Goal: Task Accomplishment & Management: Complete application form

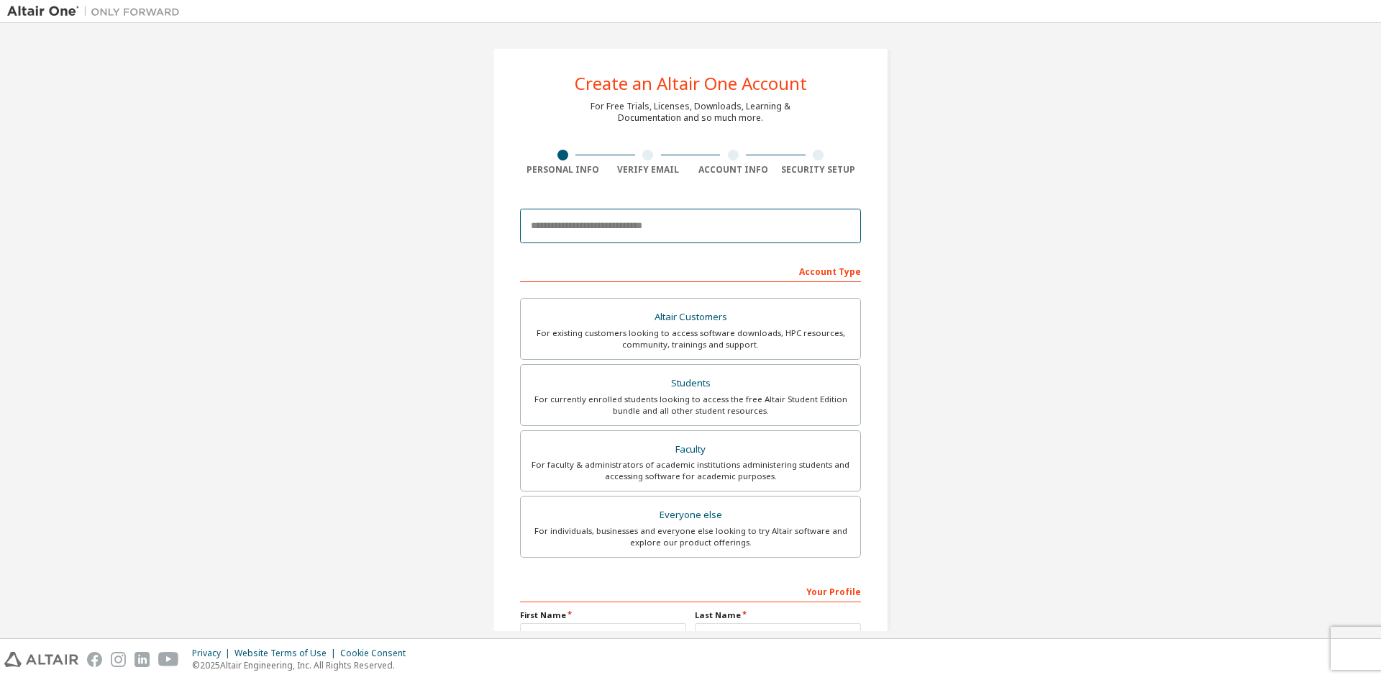
click at [653, 219] on input "email" at bounding box center [690, 226] width 341 height 35
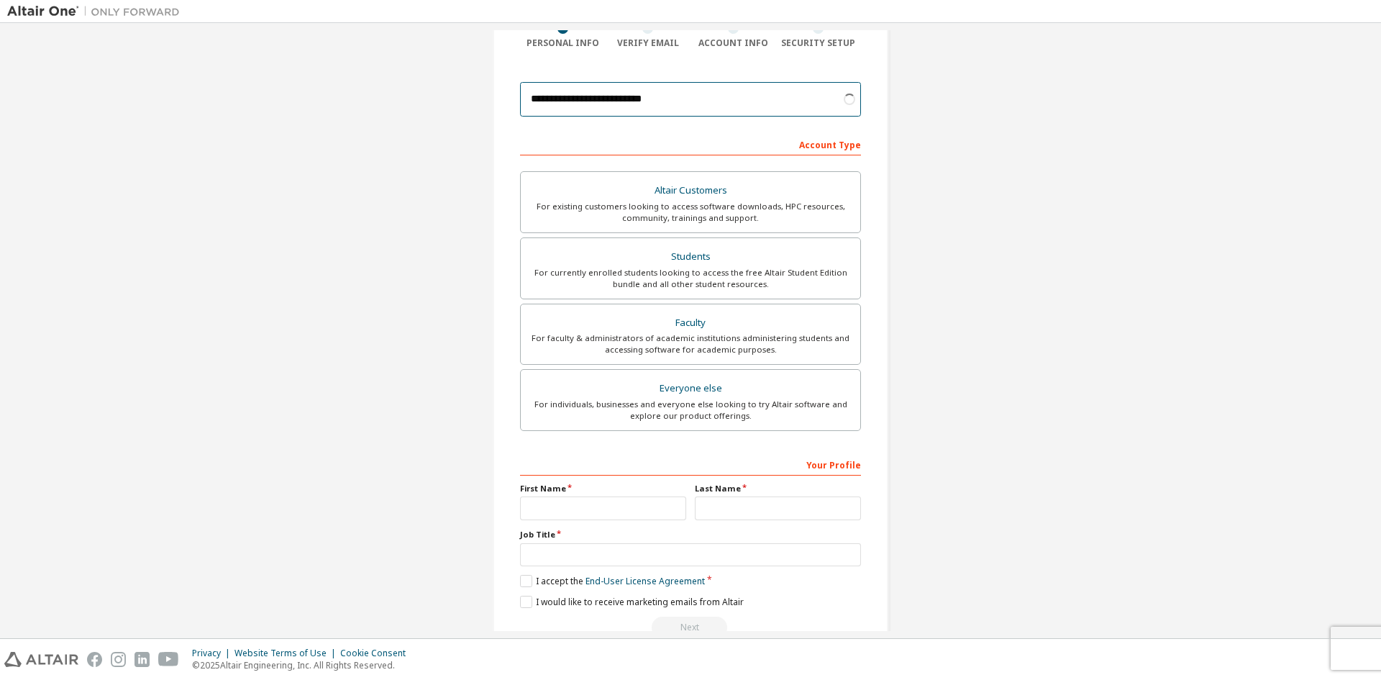
scroll to position [144, 0]
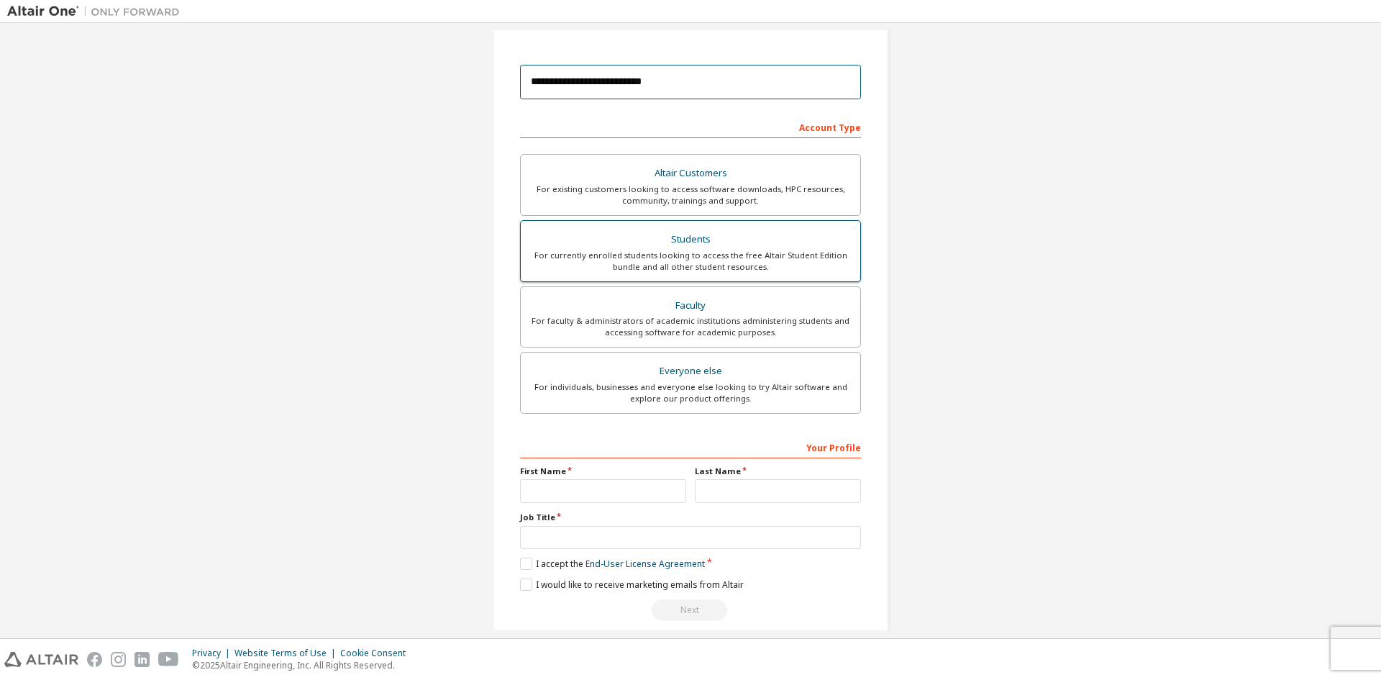
type input "**********"
click at [754, 268] on div "For currently enrolled students looking to access the free Altair Student Editi…" at bounding box center [690, 261] width 322 height 23
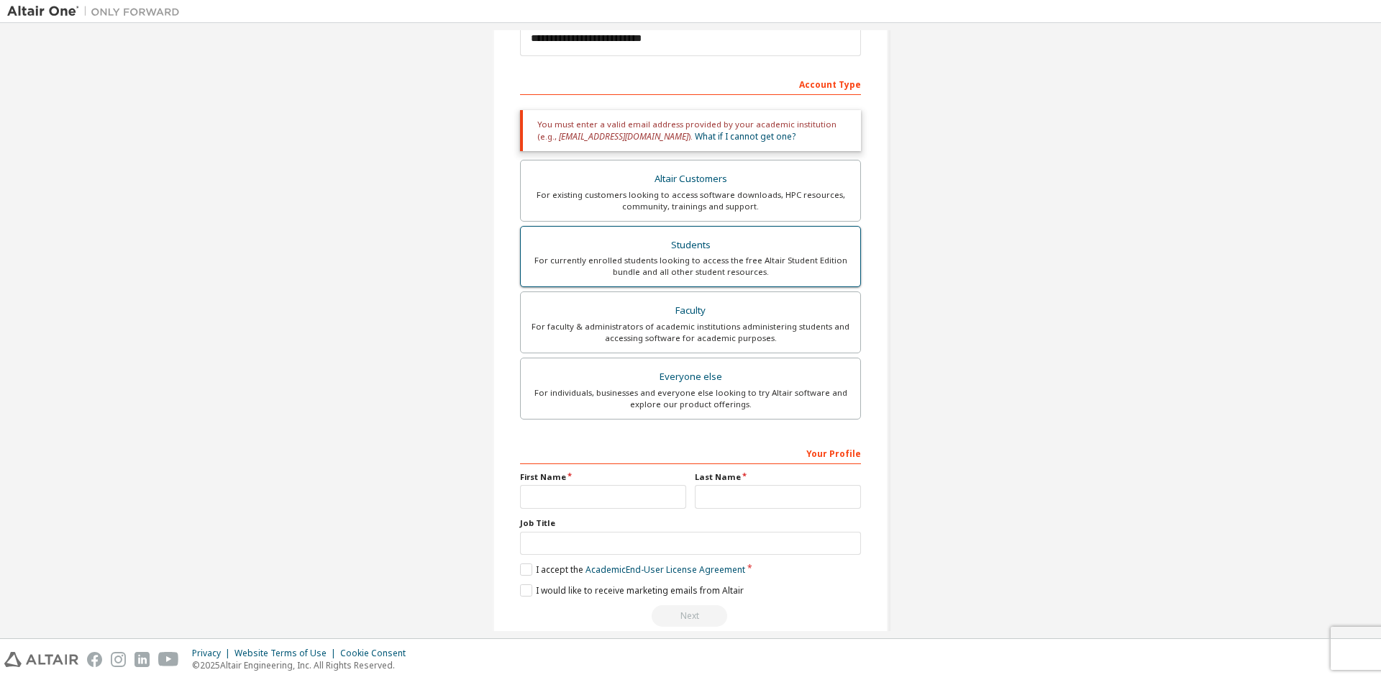
scroll to position [210, 0]
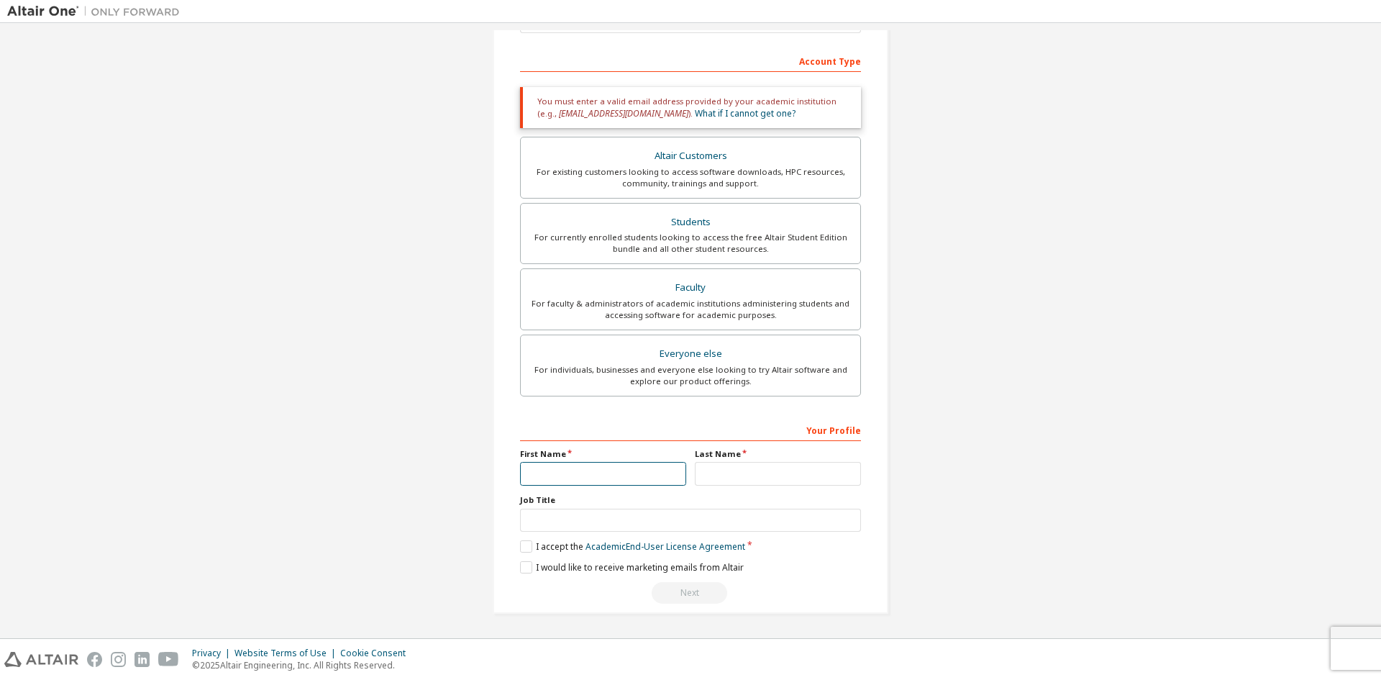
click at [646, 463] on input "text" at bounding box center [603, 474] width 166 height 24
type input "******"
click at [730, 471] on input "text" at bounding box center [778, 474] width 166 height 24
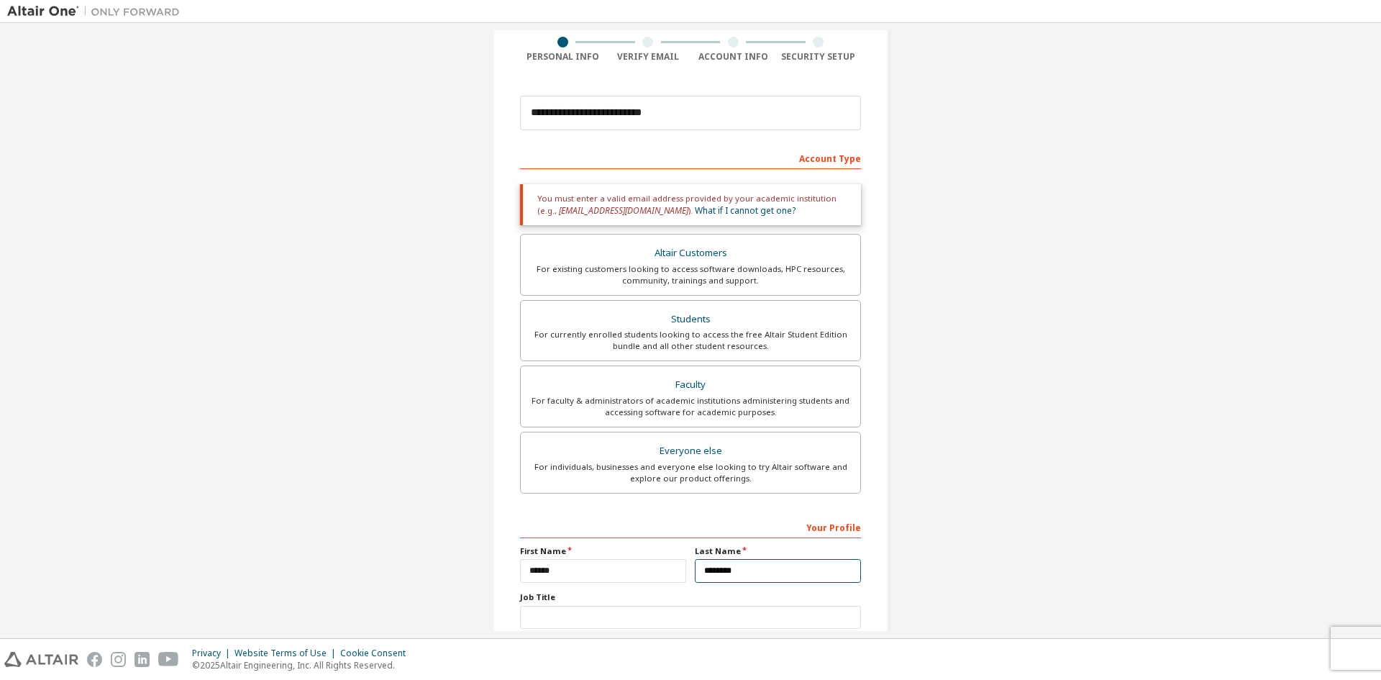
scroll to position [138, 0]
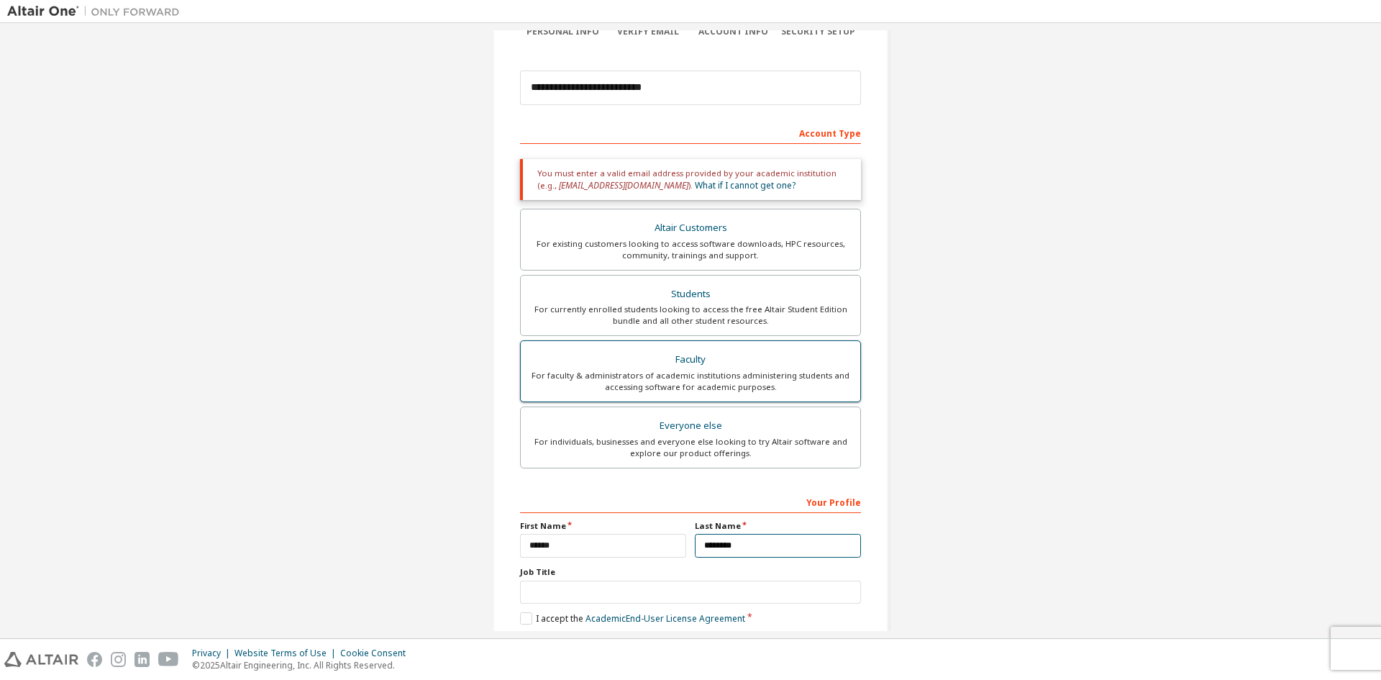
type input "********"
click at [651, 380] on div "For faculty & administrators of academic institutions administering students an…" at bounding box center [690, 381] width 322 height 23
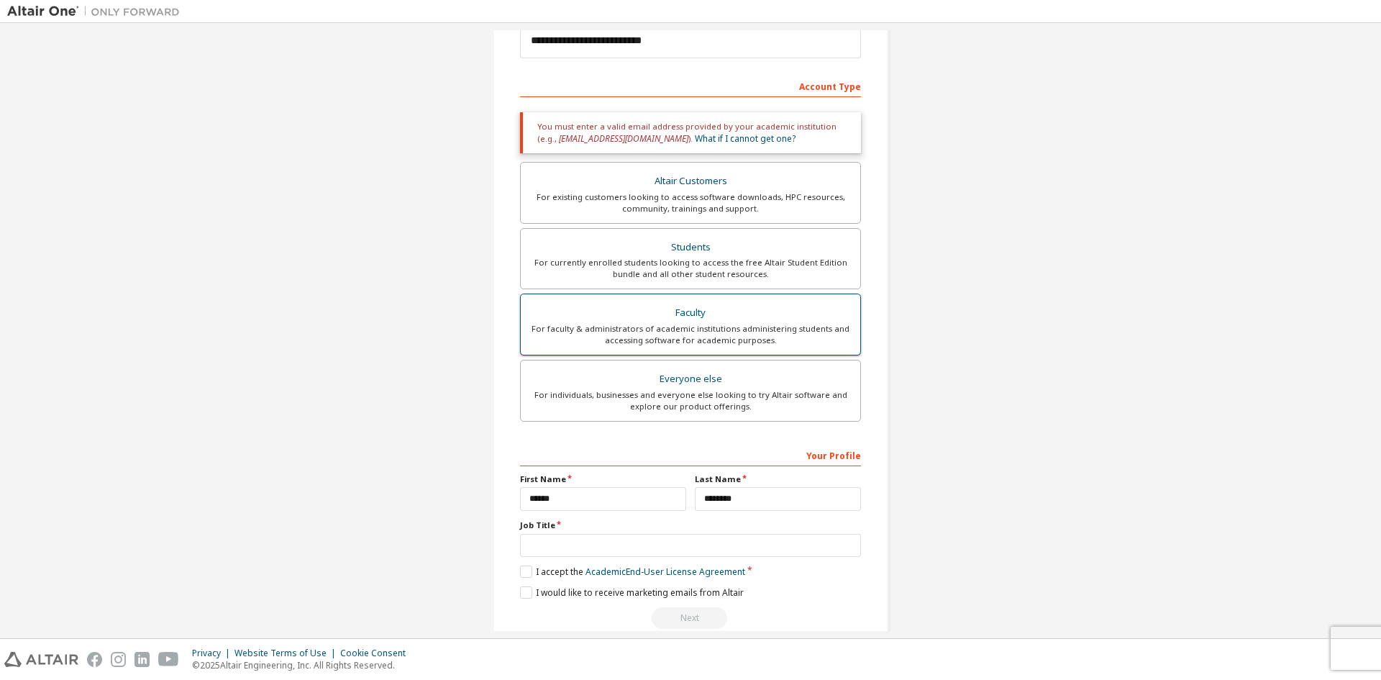
scroll to position [210, 0]
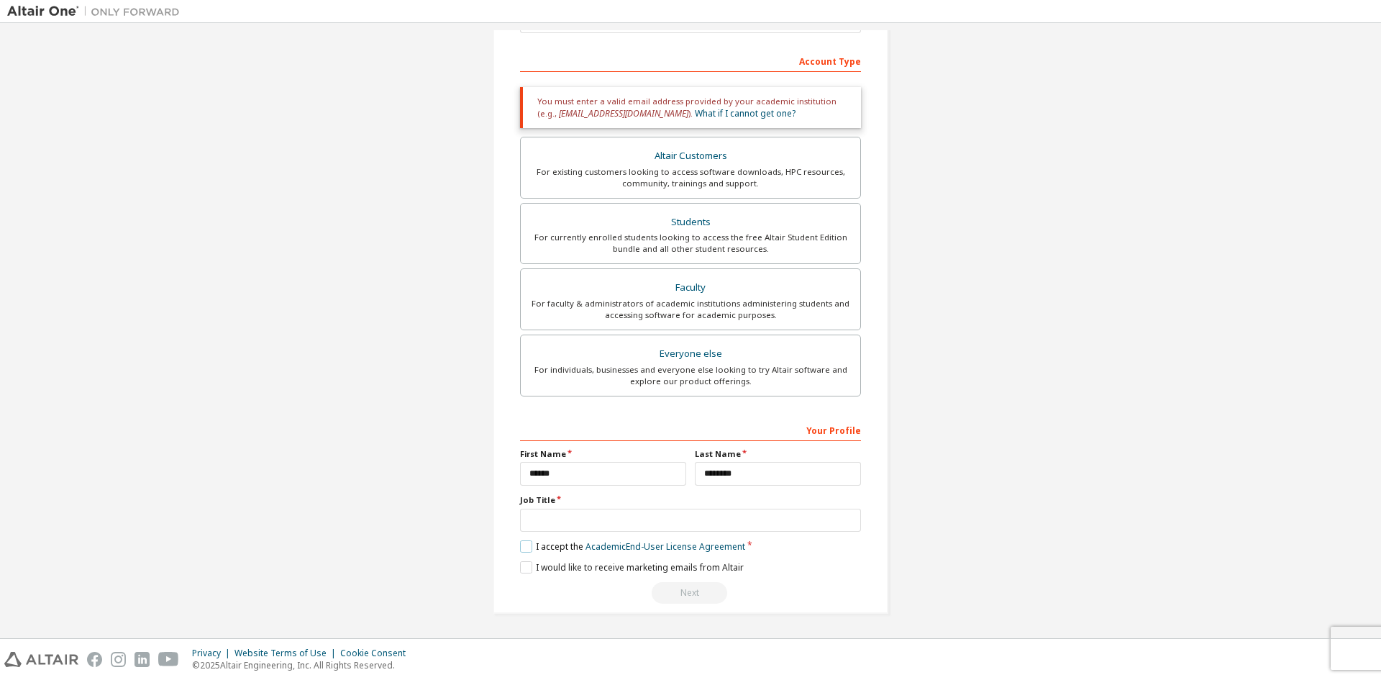
click at [522, 543] on label "I accept the Academic End-User License Agreement" at bounding box center [632, 546] width 225 height 12
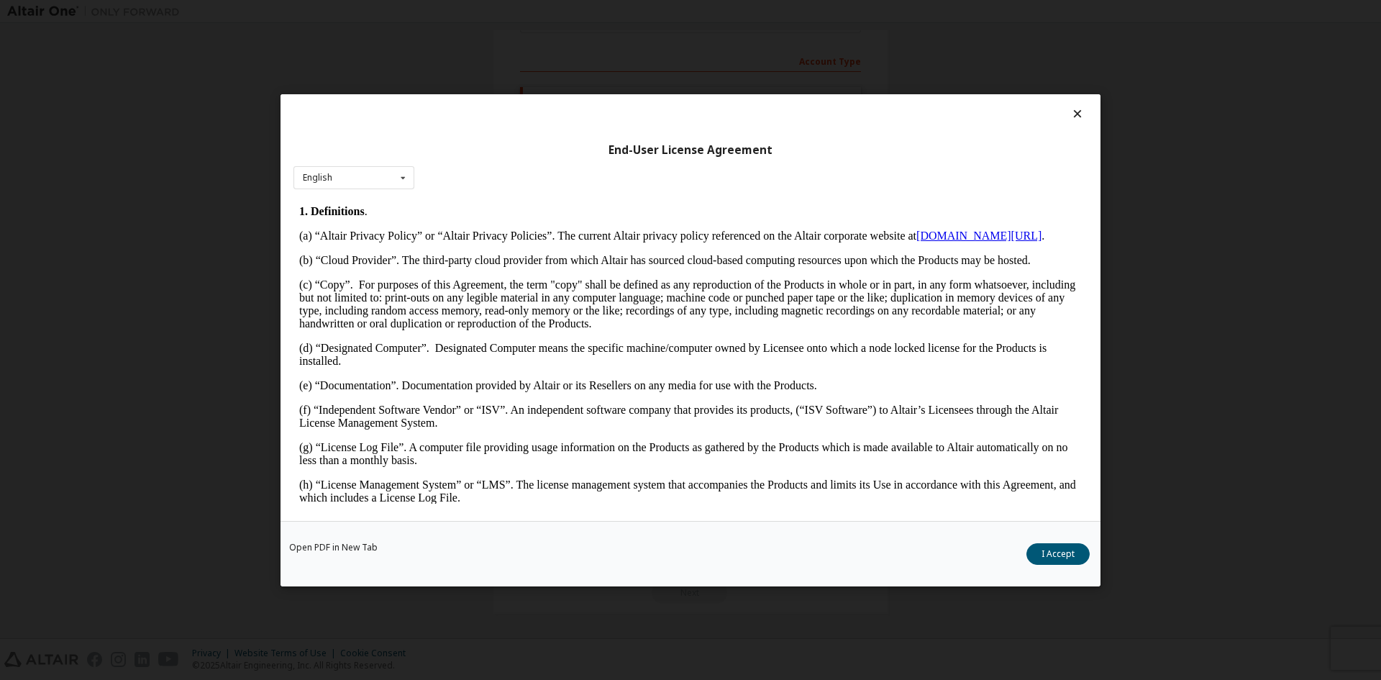
scroll to position [504, 0]
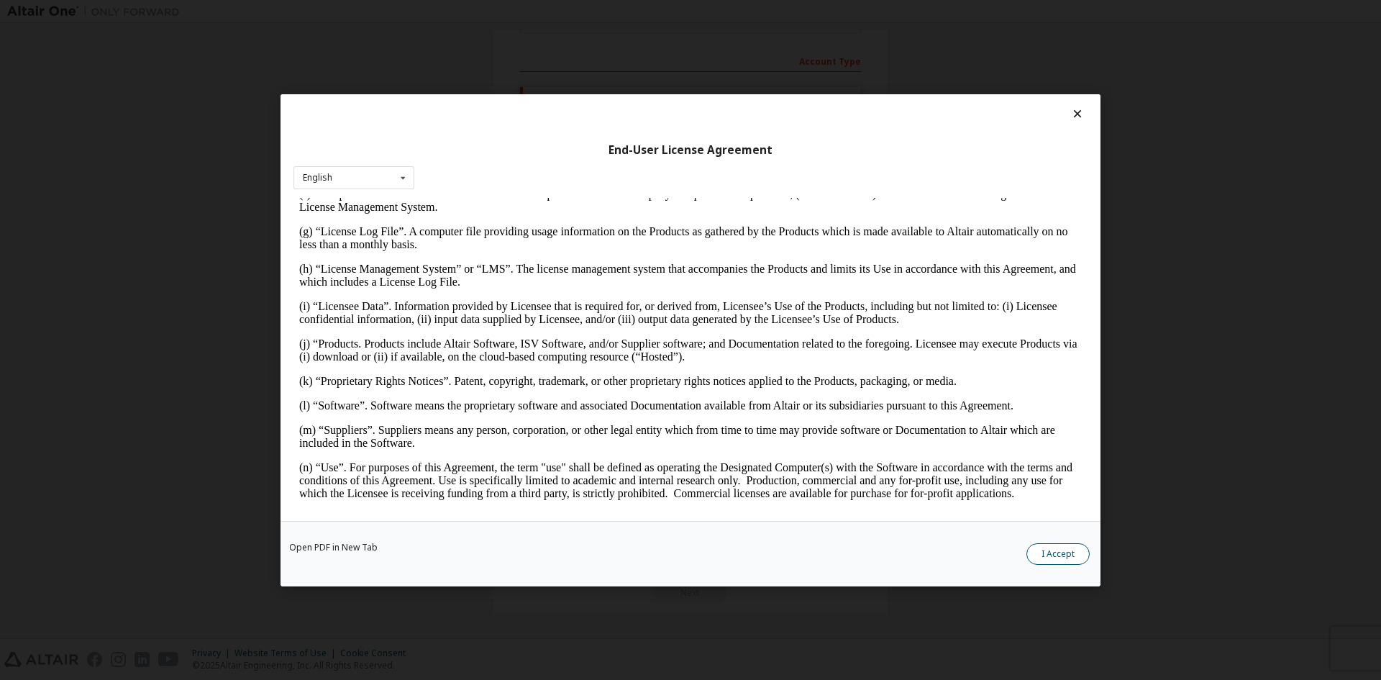
click at [1073, 561] on button "I Accept" at bounding box center [1058, 553] width 63 height 22
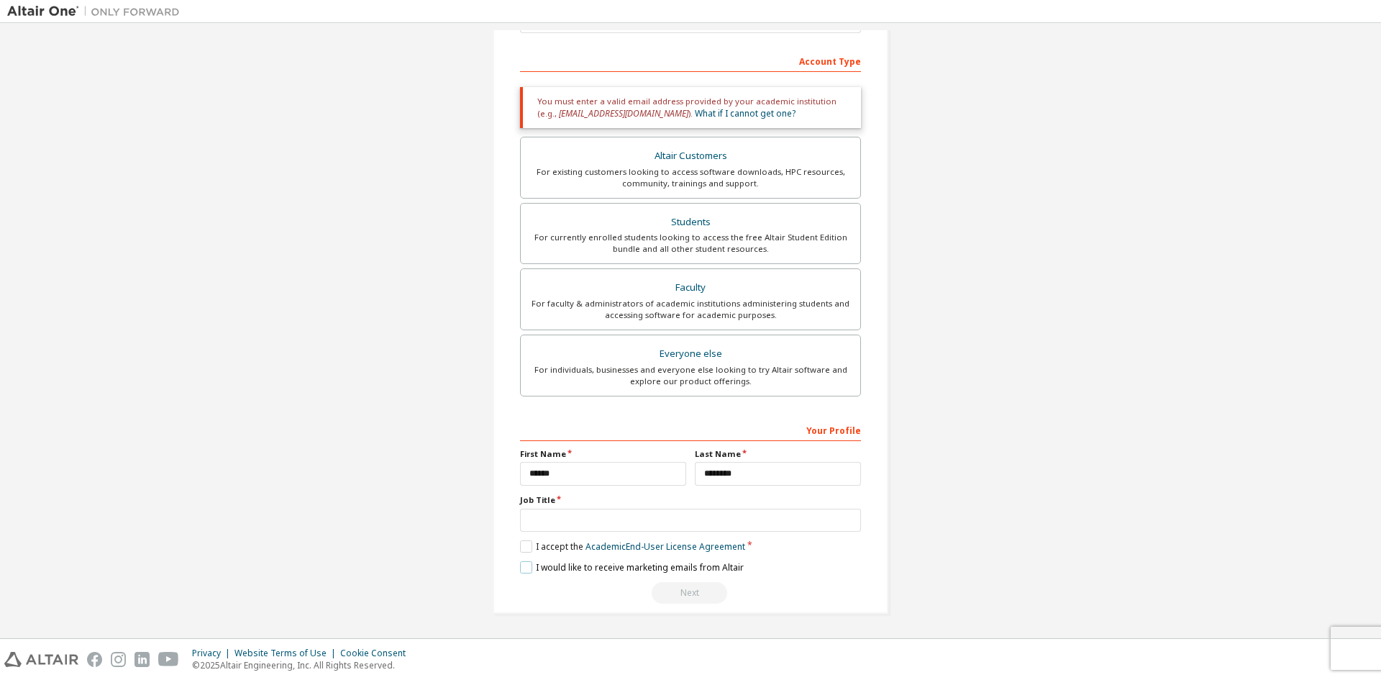
click at [526, 570] on label "I would like to receive marketing emails from Altair" at bounding box center [632, 567] width 224 height 12
click at [681, 590] on div "Next" at bounding box center [690, 593] width 341 height 22
click at [672, 527] on input "text" at bounding box center [690, 521] width 341 height 24
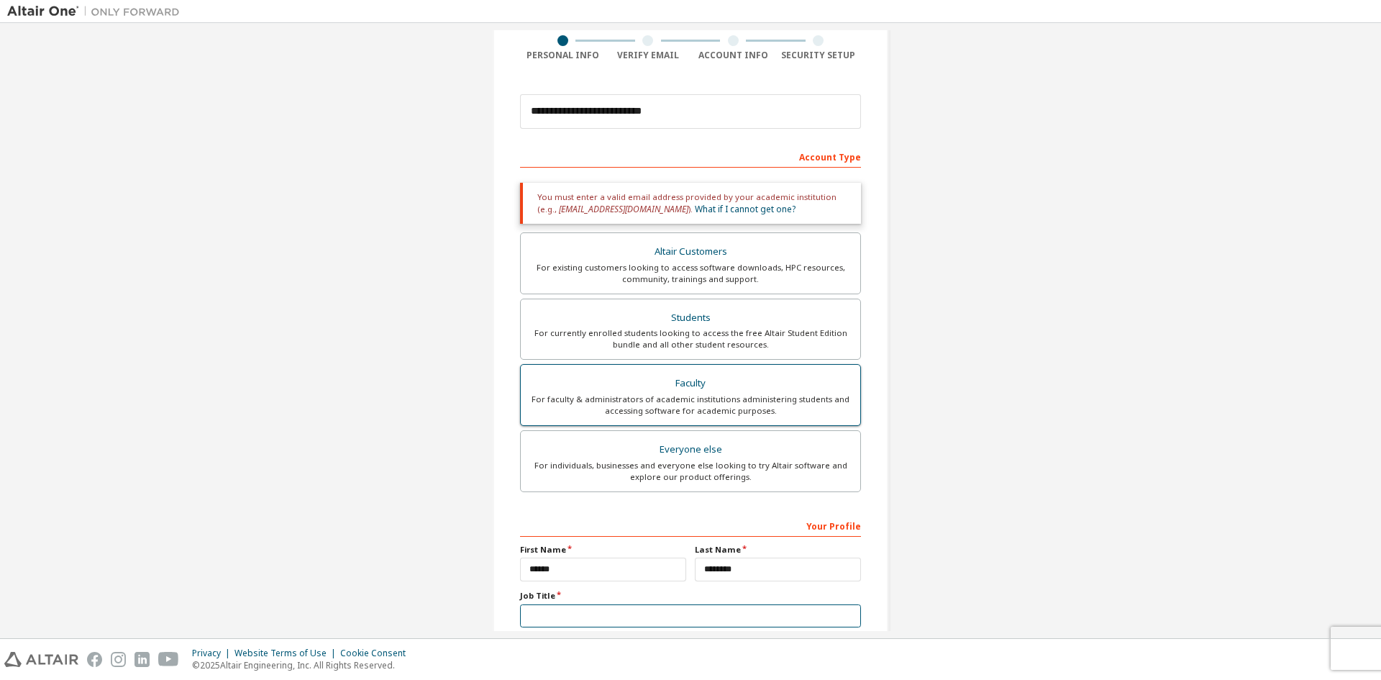
scroll to position [210, 0]
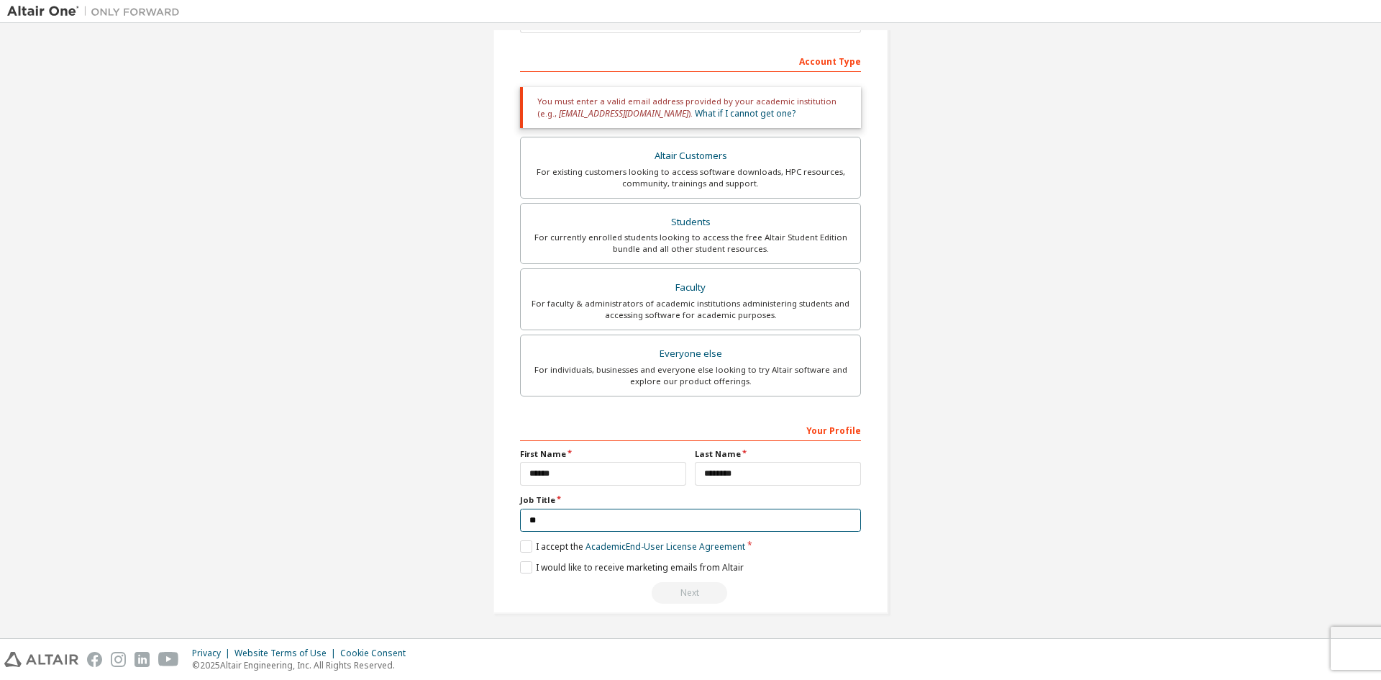
type input "*"
type input "**********"
click at [687, 588] on div "Next" at bounding box center [690, 593] width 341 height 22
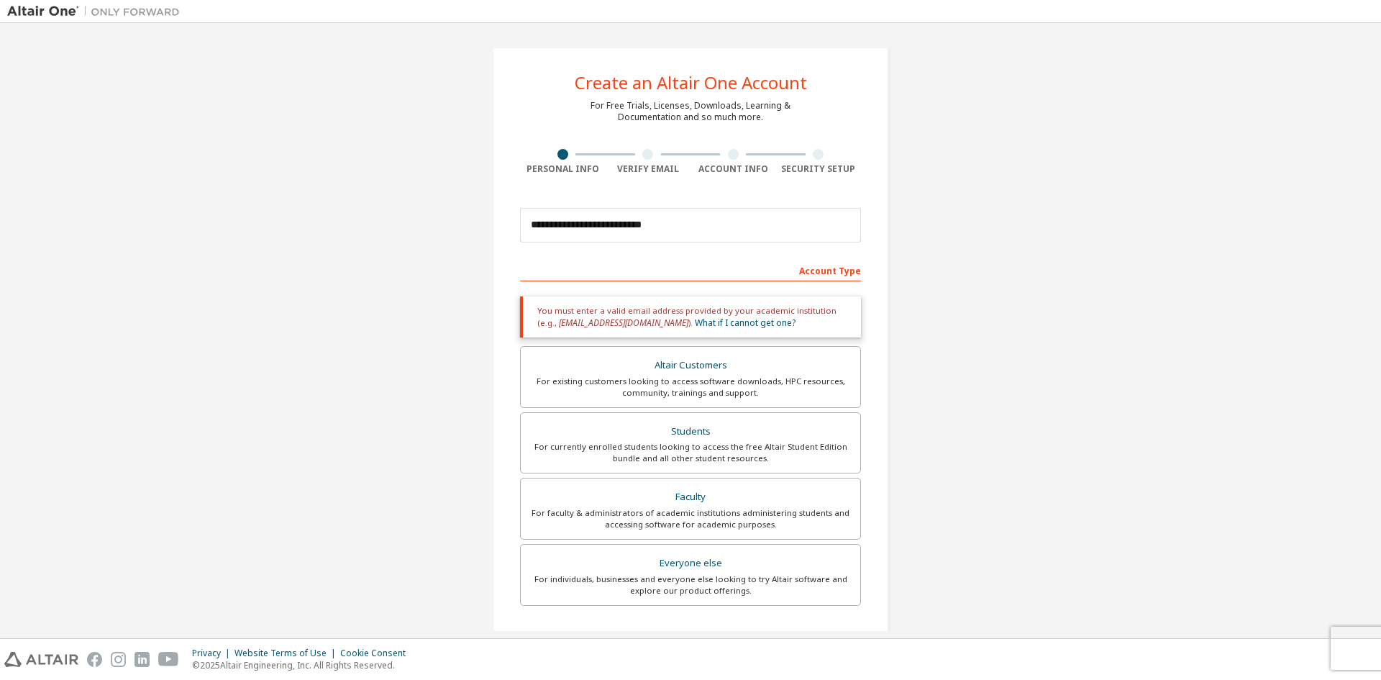
scroll to position [0, 0]
click at [708, 327] on link "What if I cannot get one?" at bounding box center [745, 323] width 101 height 12
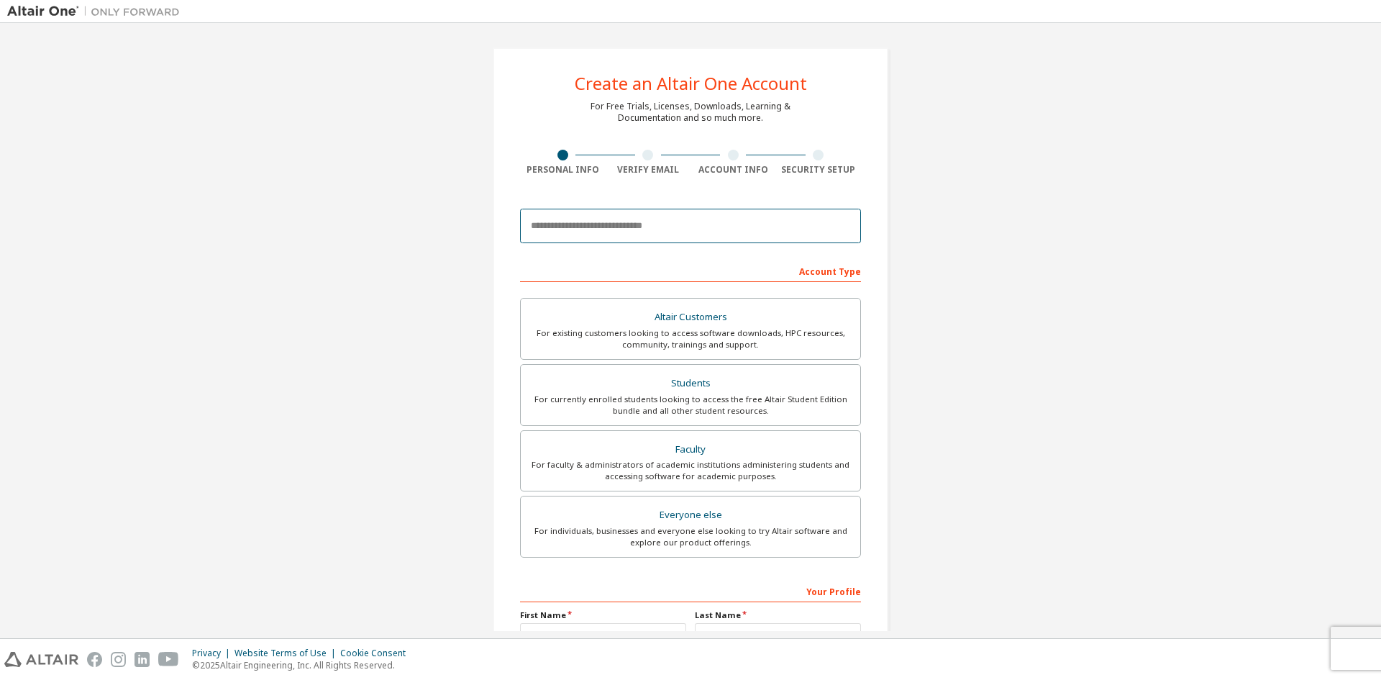
click at [661, 232] on input "email" at bounding box center [690, 226] width 341 height 35
type input "**********"
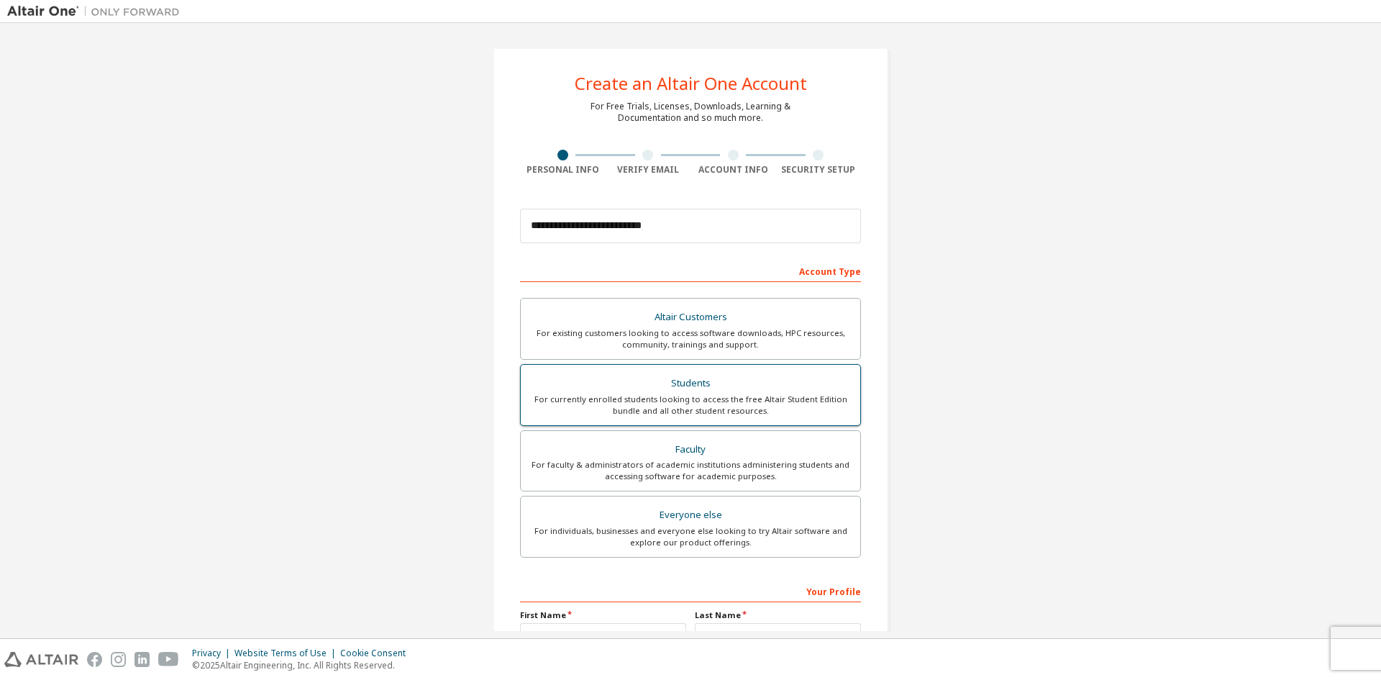
click at [691, 375] on div "Students" at bounding box center [690, 383] width 322 height 20
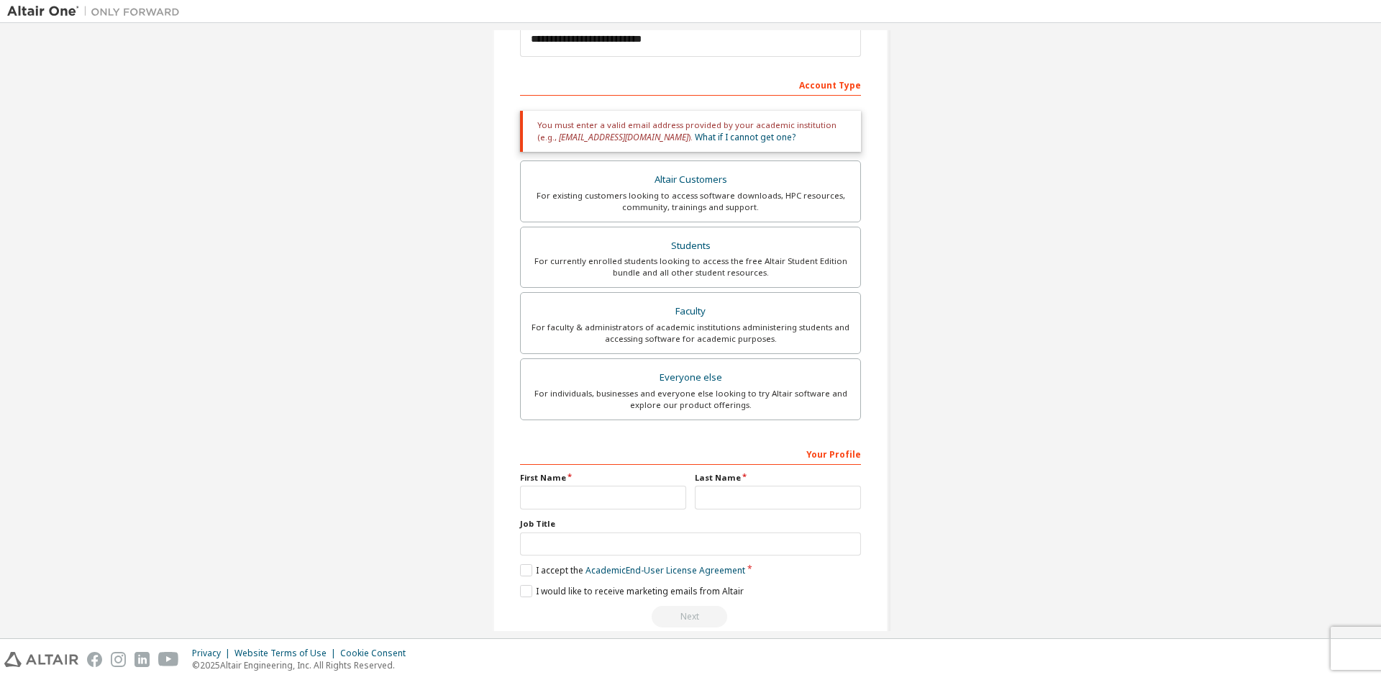
scroll to position [210, 0]
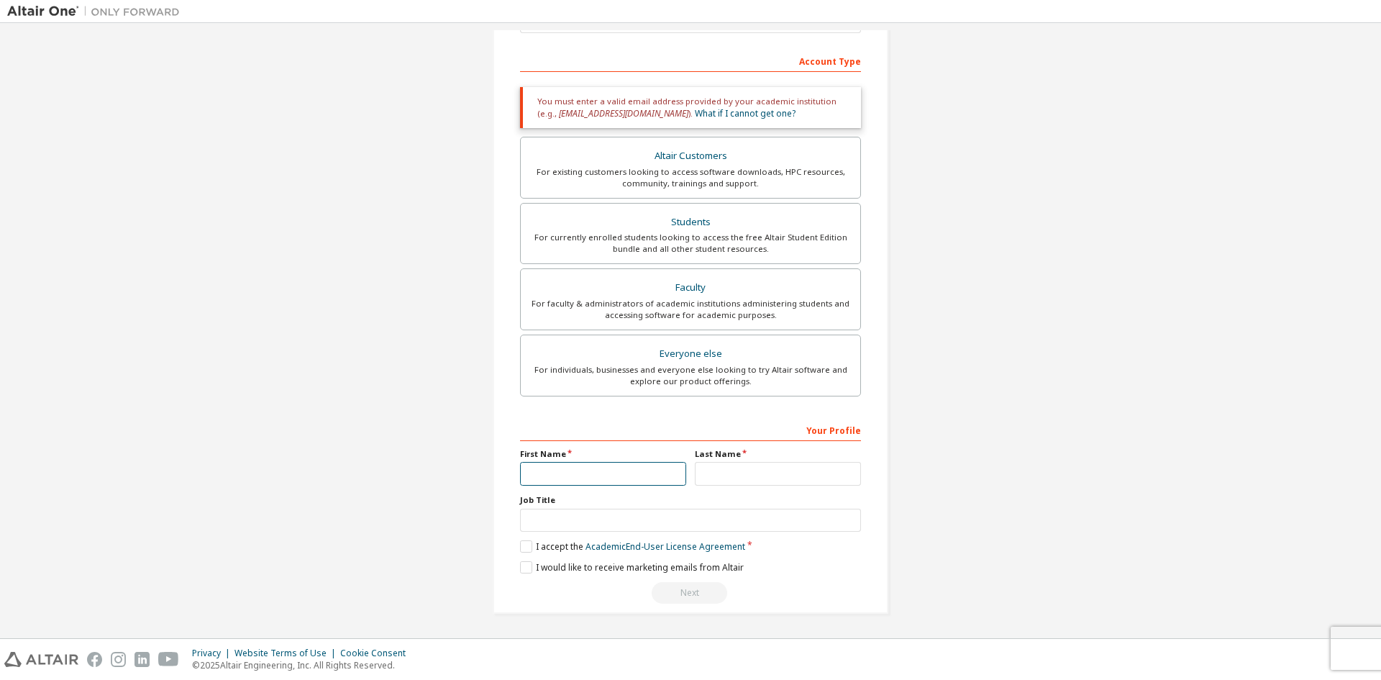
click at [583, 471] on input "text" at bounding box center [603, 474] width 166 height 24
type input "******"
click at [789, 463] on input "text" at bounding box center [778, 474] width 166 height 24
type input "********"
click at [774, 518] on input "text" at bounding box center [690, 521] width 341 height 24
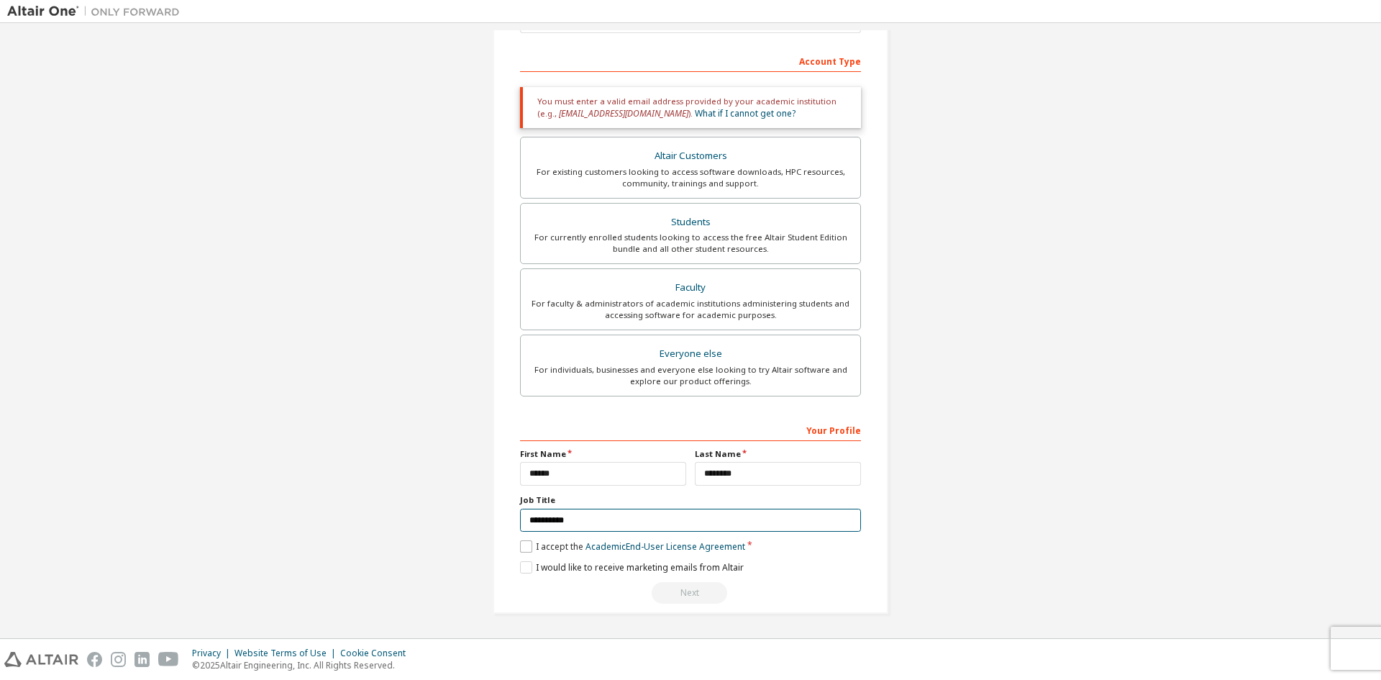
type input "**********"
click at [522, 551] on label "I accept the Academic End-User License Agreement" at bounding box center [632, 546] width 225 height 12
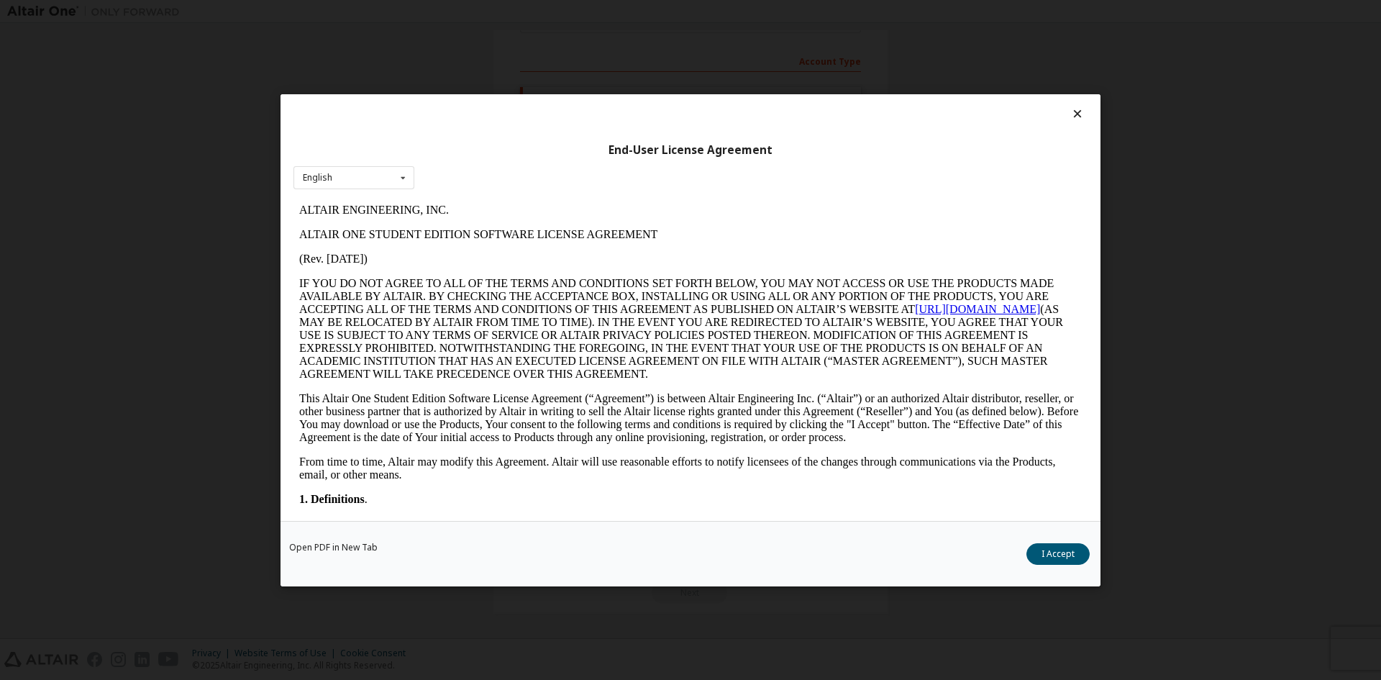
scroll to position [0, 0]
click at [1034, 563] on button "I Accept" at bounding box center [1058, 553] width 63 height 22
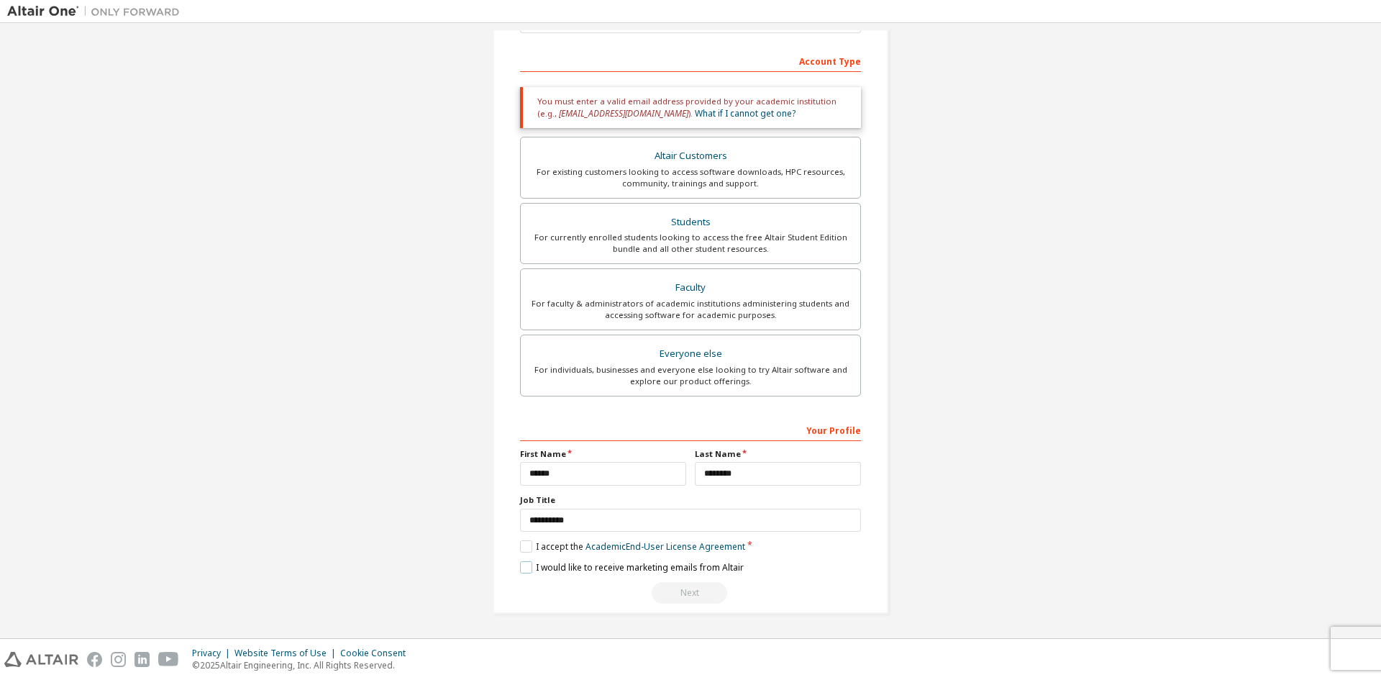
click at [524, 566] on label "I would like to receive marketing emails from Altair" at bounding box center [632, 567] width 224 height 12
click at [681, 595] on div "Next" at bounding box center [690, 593] width 341 height 22
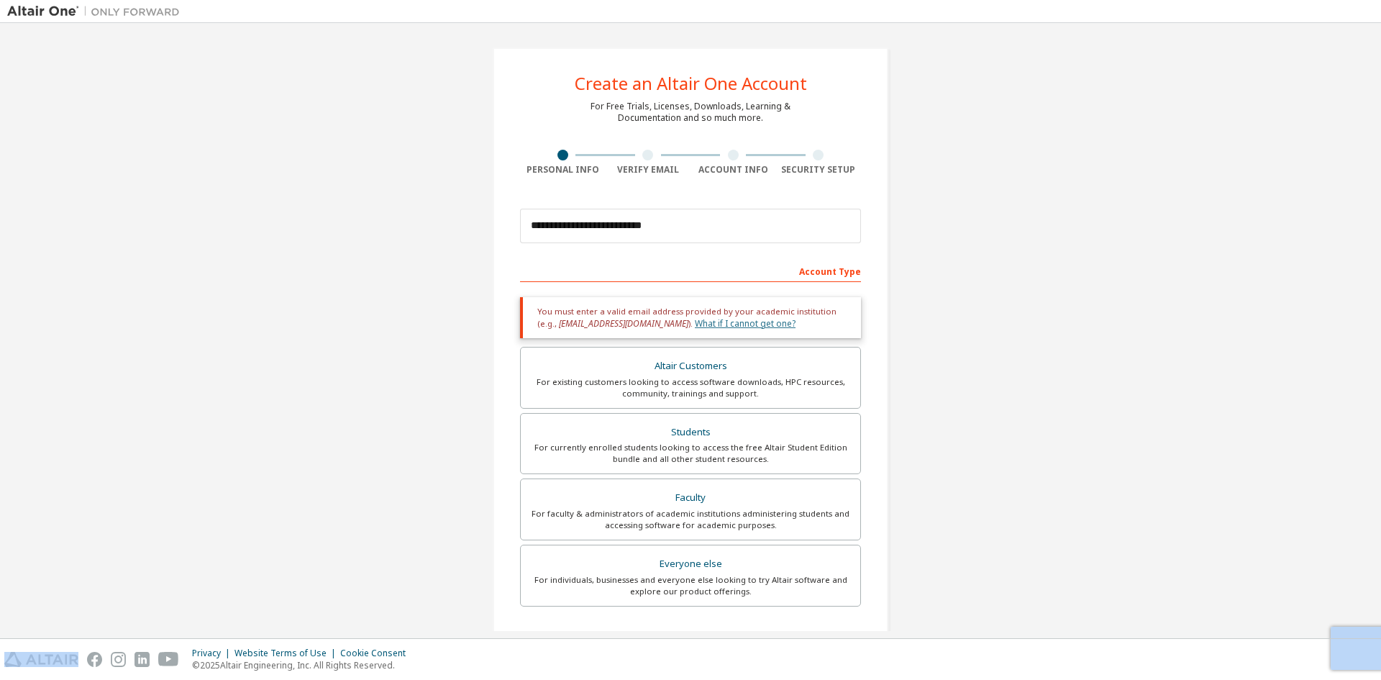
scroll to position [210, 0]
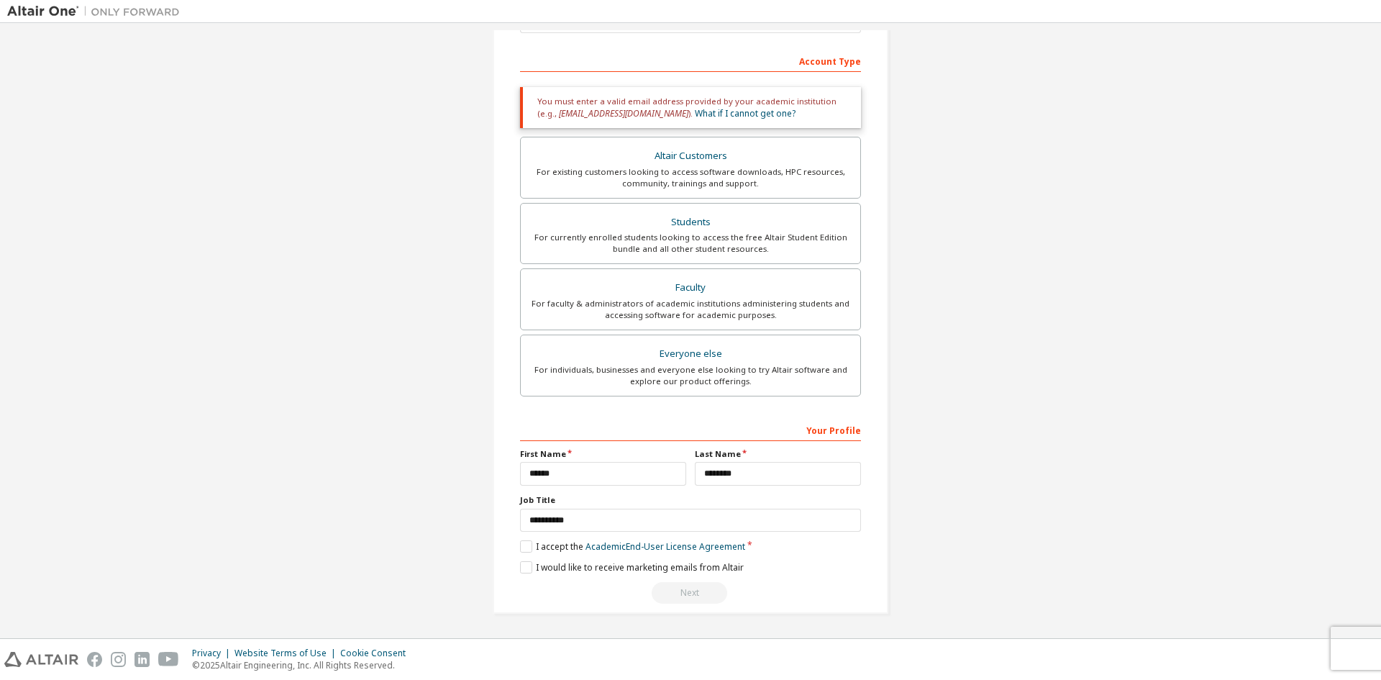
click at [672, 586] on div "Next" at bounding box center [690, 593] width 341 height 22
click at [776, 171] on div "For existing customers looking to access software downloads, HPC resources, com…" at bounding box center [690, 177] width 322 height 23
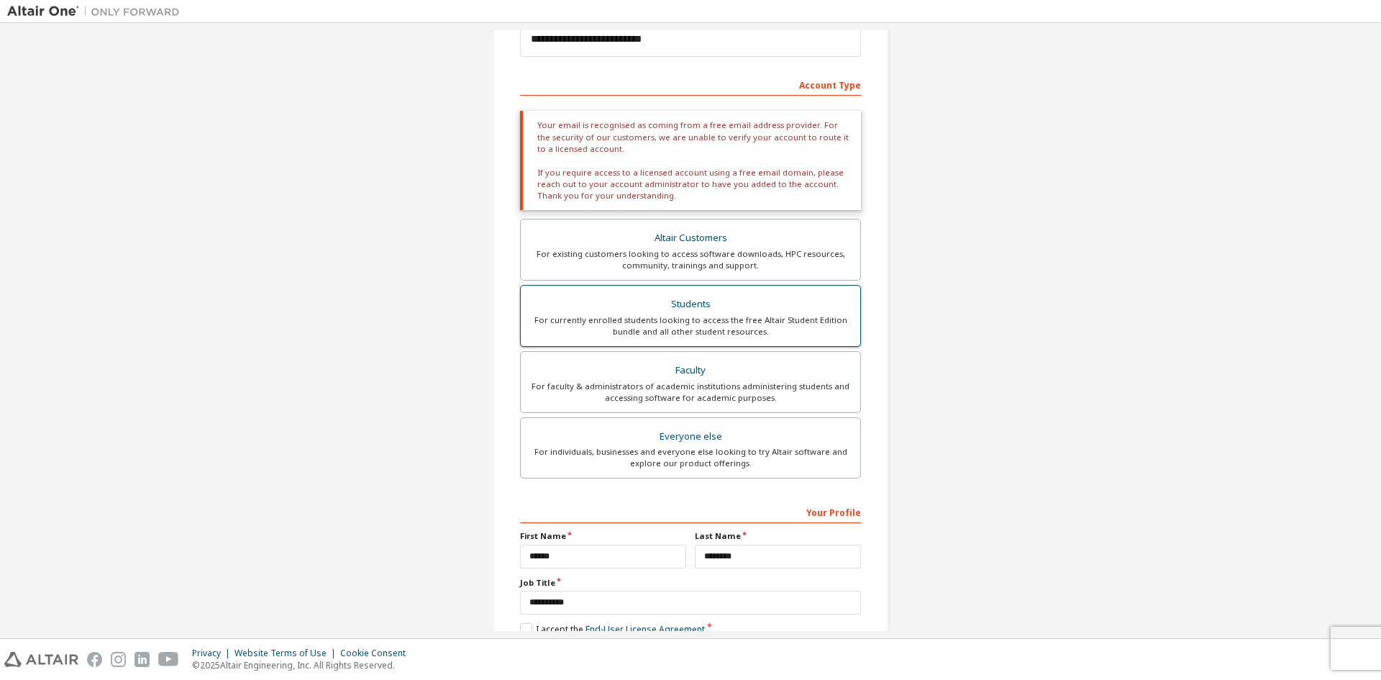
scroll to position [269, 0]
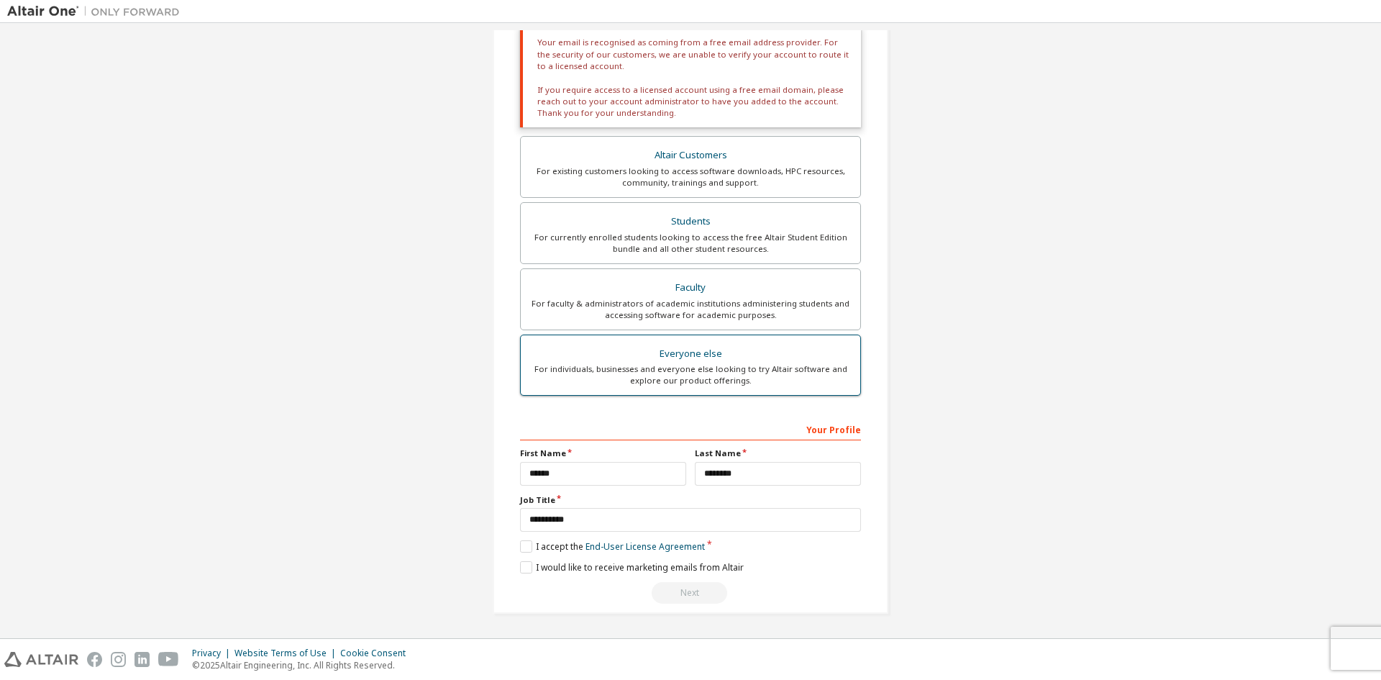
click at [723, 342] on label "Everyone else For individuals, businesses and everyone else looking to try Alta…" at bounding box center [690, 366] width 341 height 62
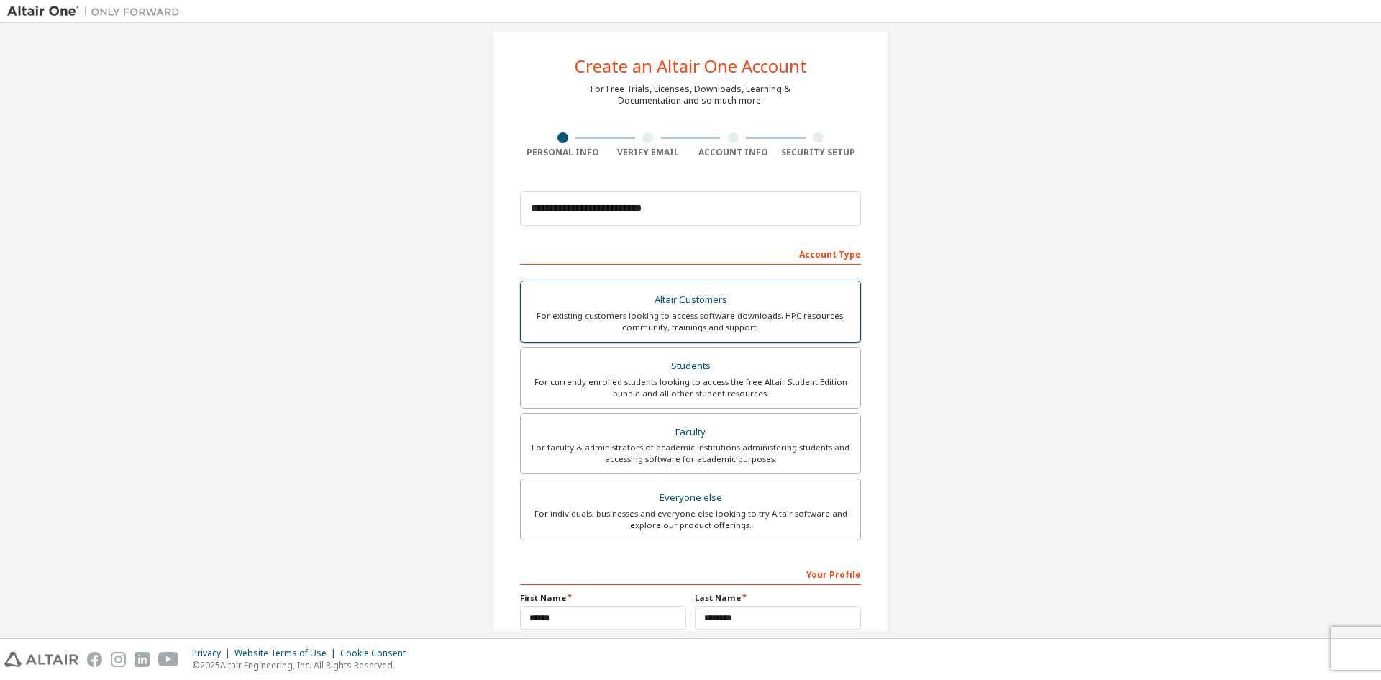
scroll to position [161, 0]
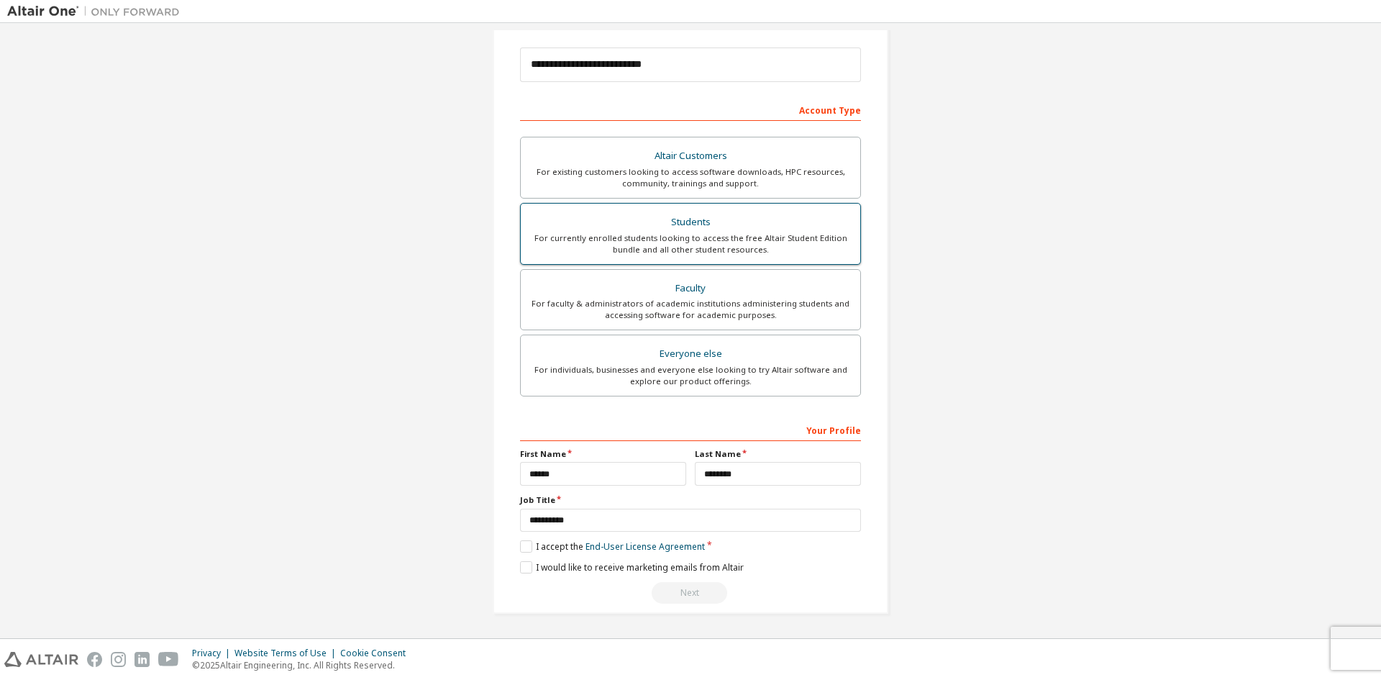
click at [727, 252] on div "For currently enrolled students looking to access the free Altair Student Editi…" at bounding box center [690, 243] width 322 height 23
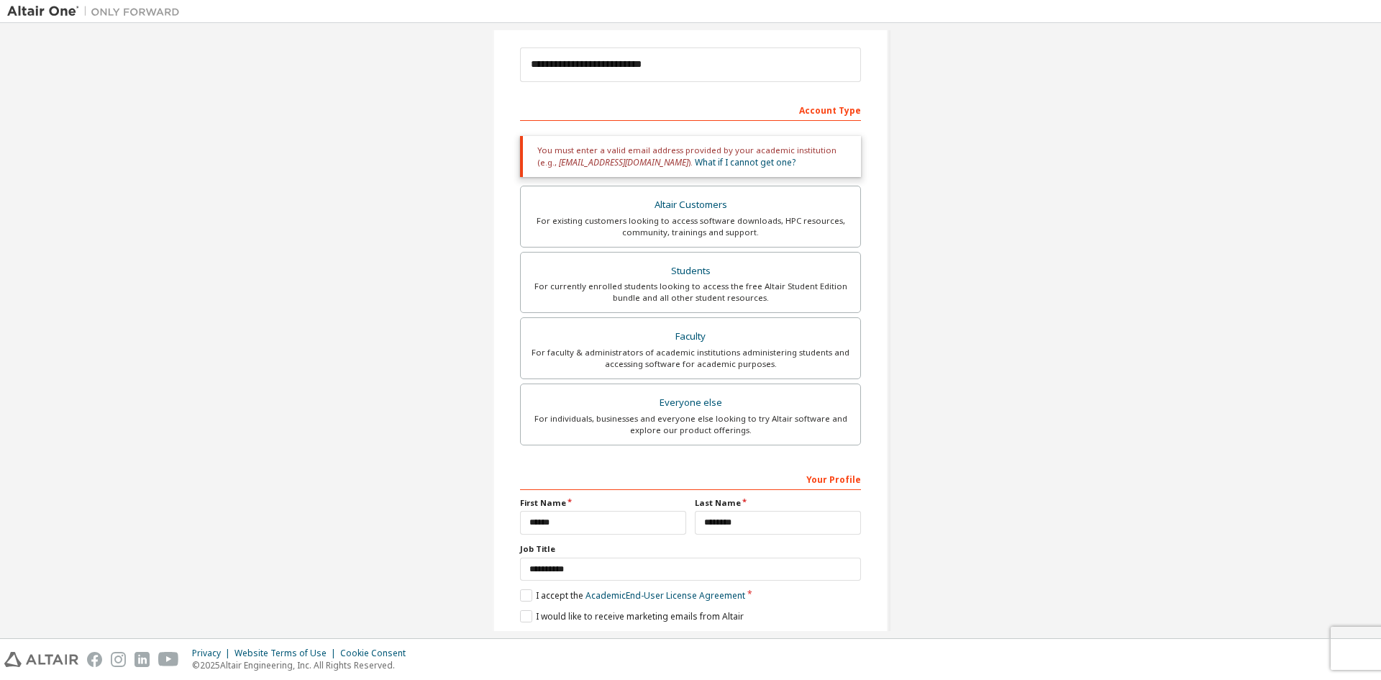
click at [617, 160] on span "[EMAIL_ADDRESS][DOMAIN_NAME]" at bounding box center [623, 162] width 129 height 12
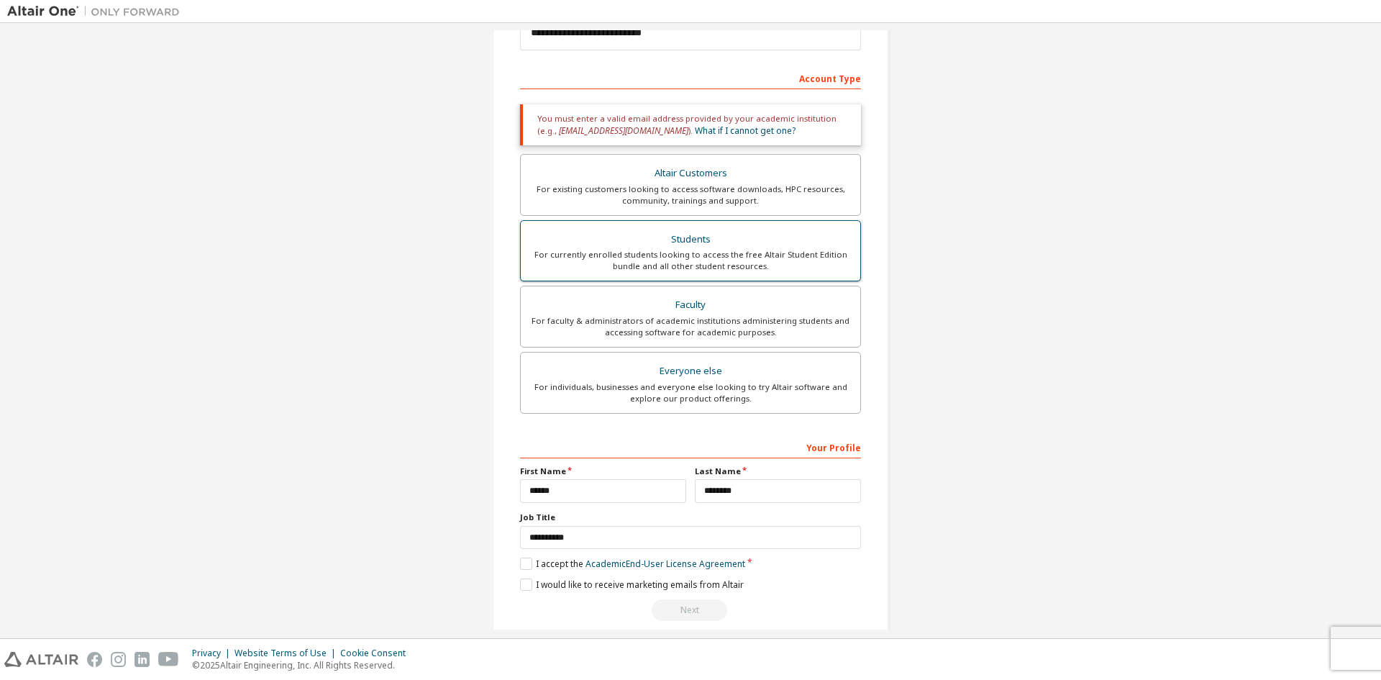
scroll to position [210, 0]
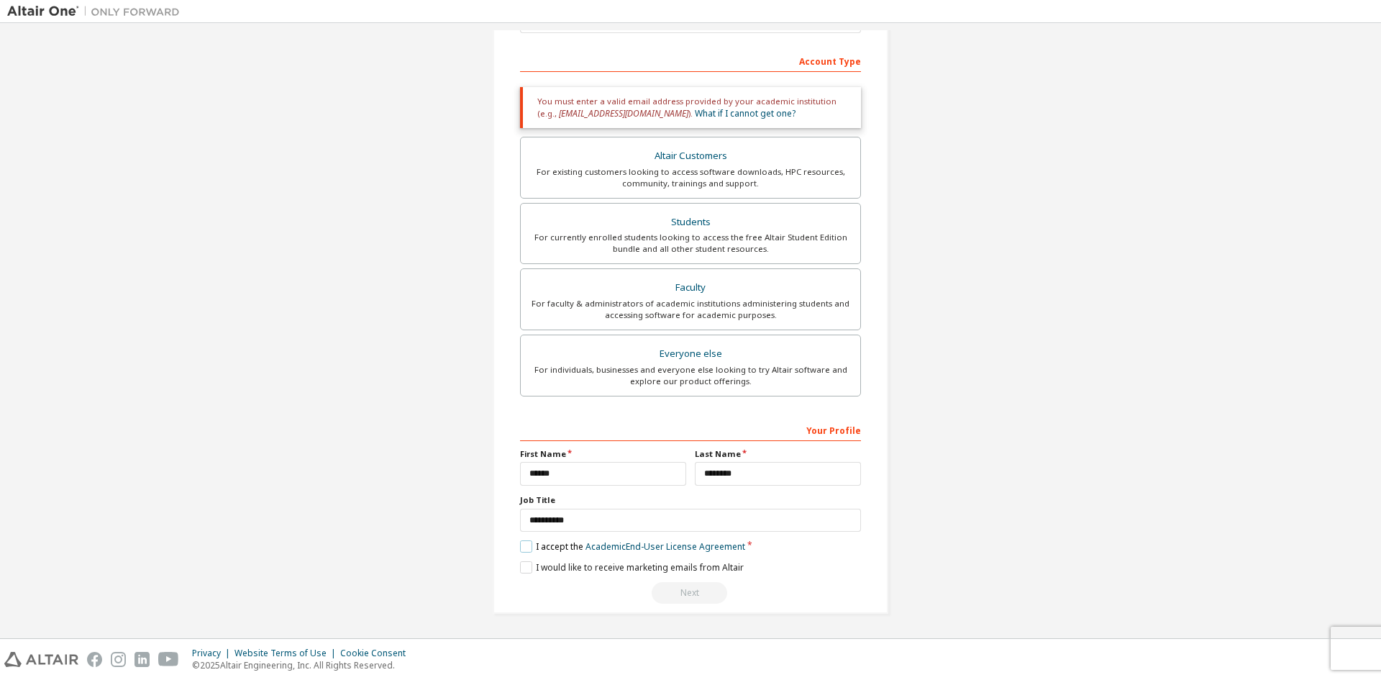
click at [524, 543] on label "I accept the Academic End-User License Agreement" at bounding box center [632, 546] width 225 height 12
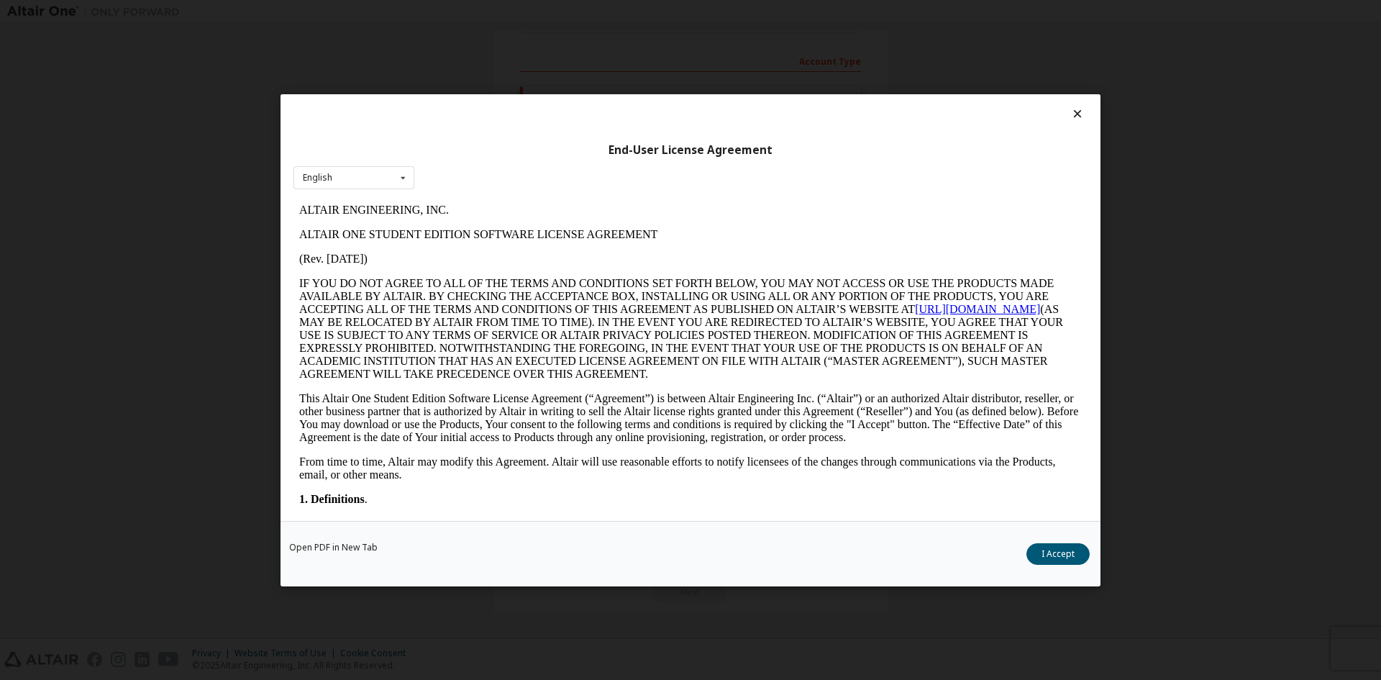
scroll to position [0, 0]
click at [1024, 550] on div "Open PDF in New Tab I Accept" at bounding box center [691, 552] width 820 height 65
click at [1053, 561] on button "I Accept" at bounding box center [1058, 553] width 63 height 22
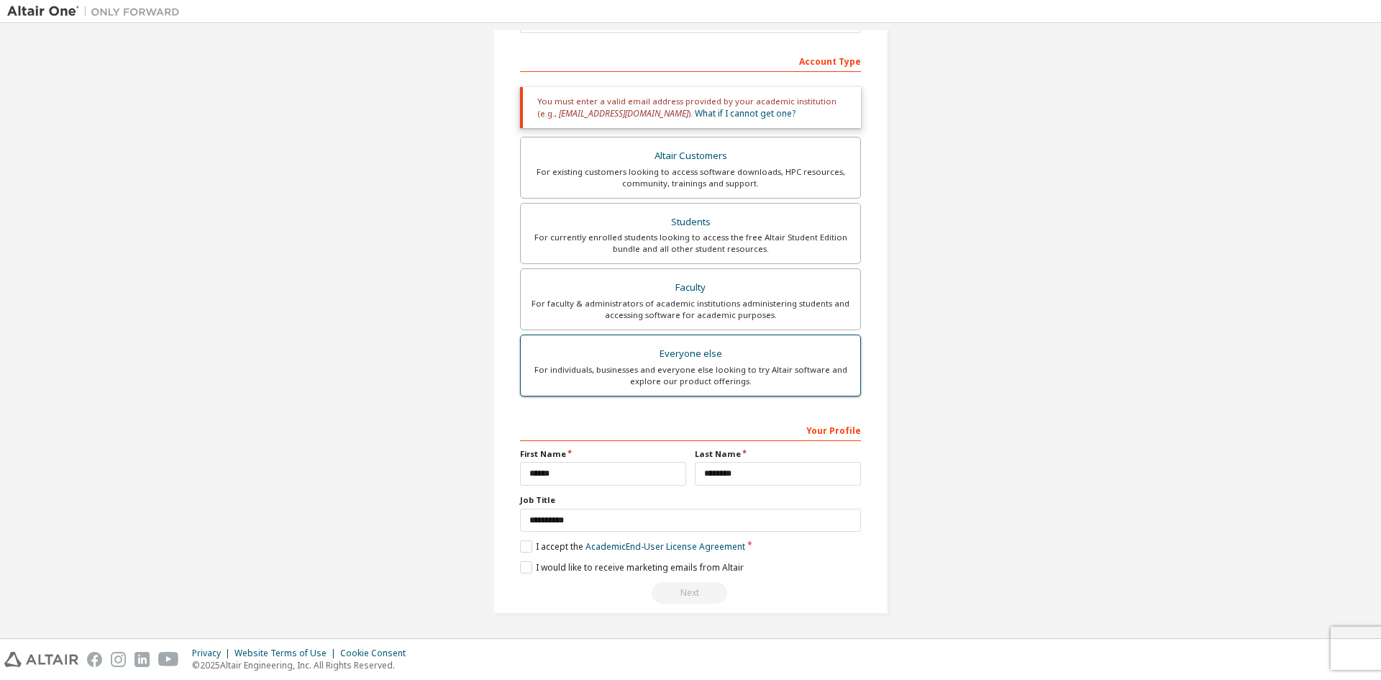
click at [770, 384] on div "For individuals, businesses and everyone else looking to try Altair software an…" at bounding box center [690, 375] width 322 height 23
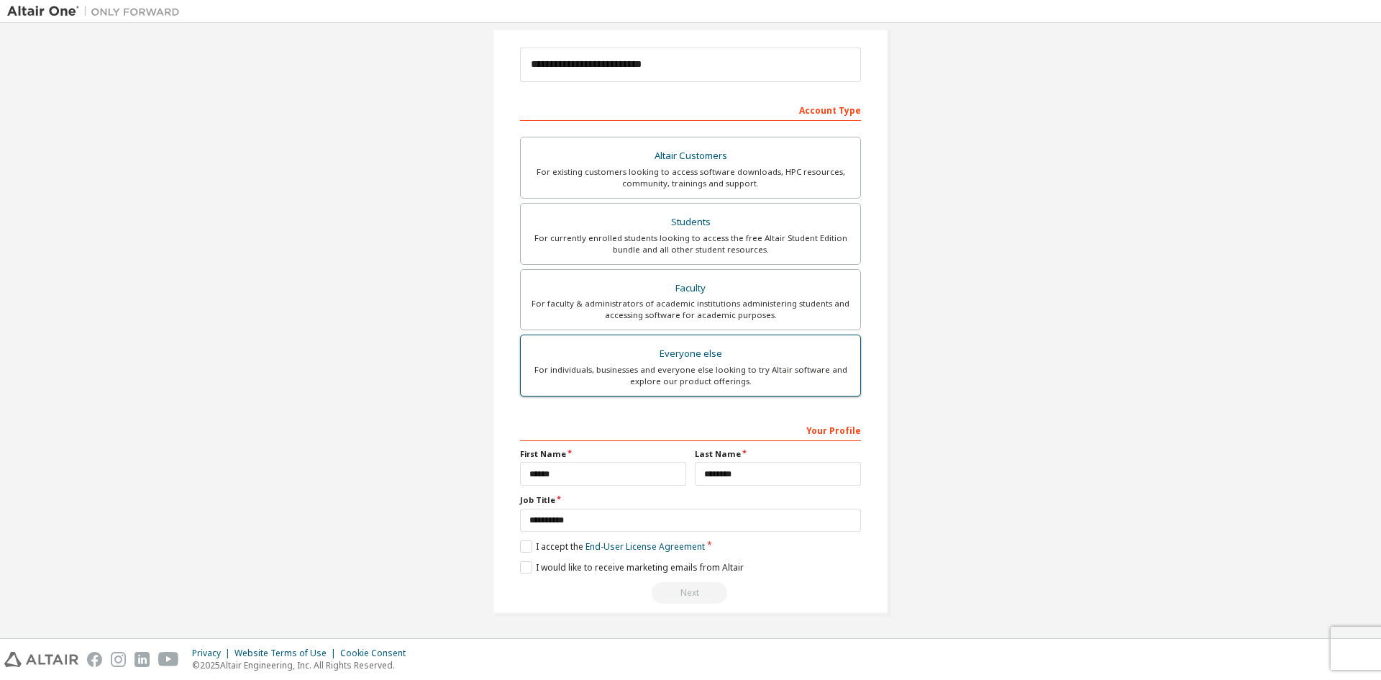
scroll to position [161, 0]
click at [522, 547] on label "I accept the End-User License Agreement" at bounding box center [612, 546] width 185 height 12
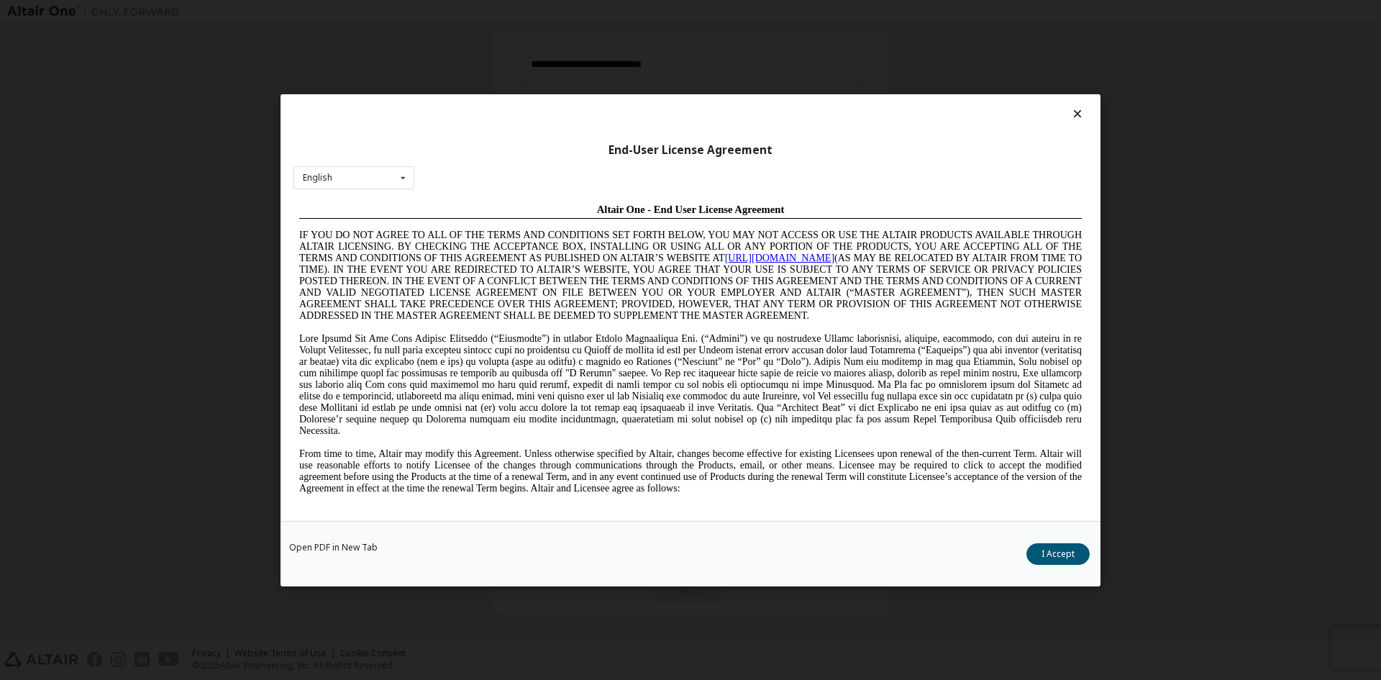
scroll to position [0, 0]
click at [1048, 555] on button "I Accept" at bounding box center [1058, 553] width 63 height 22
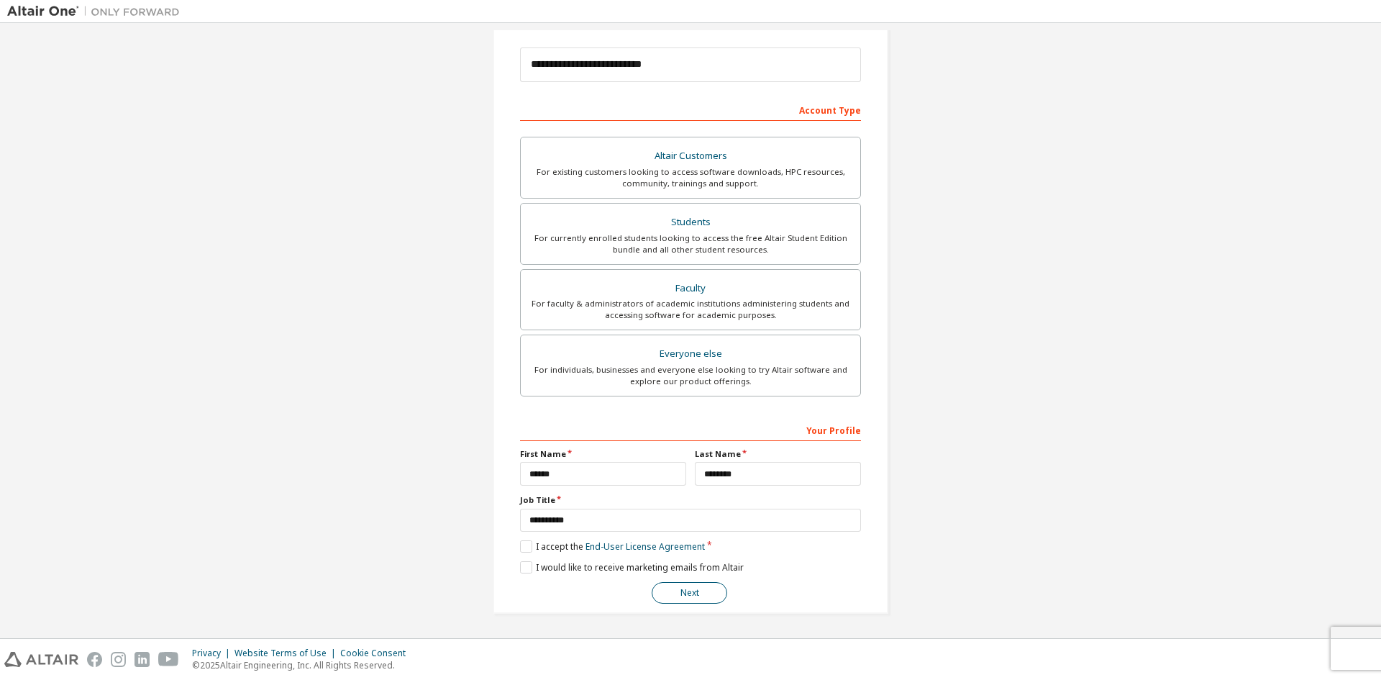
click at [703, 589] on button "Next" at bounding box center [690, 593] width 76 height 22
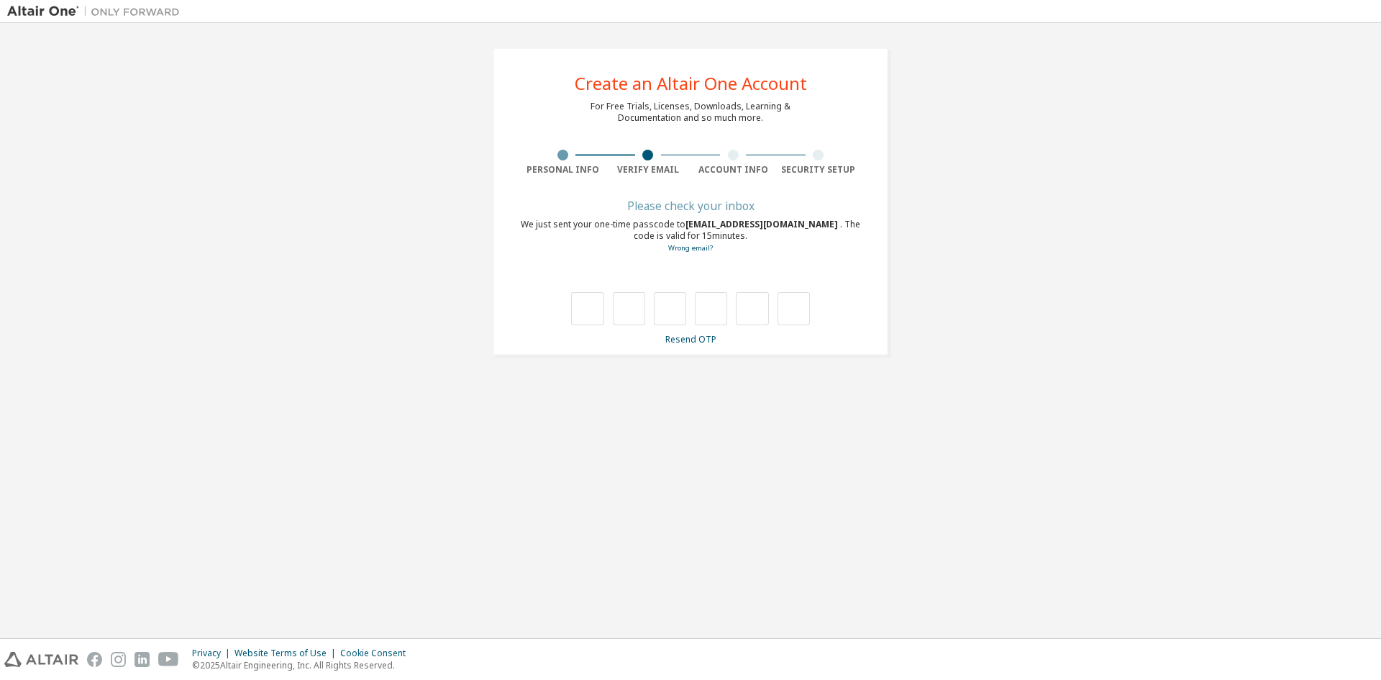
type input "*"
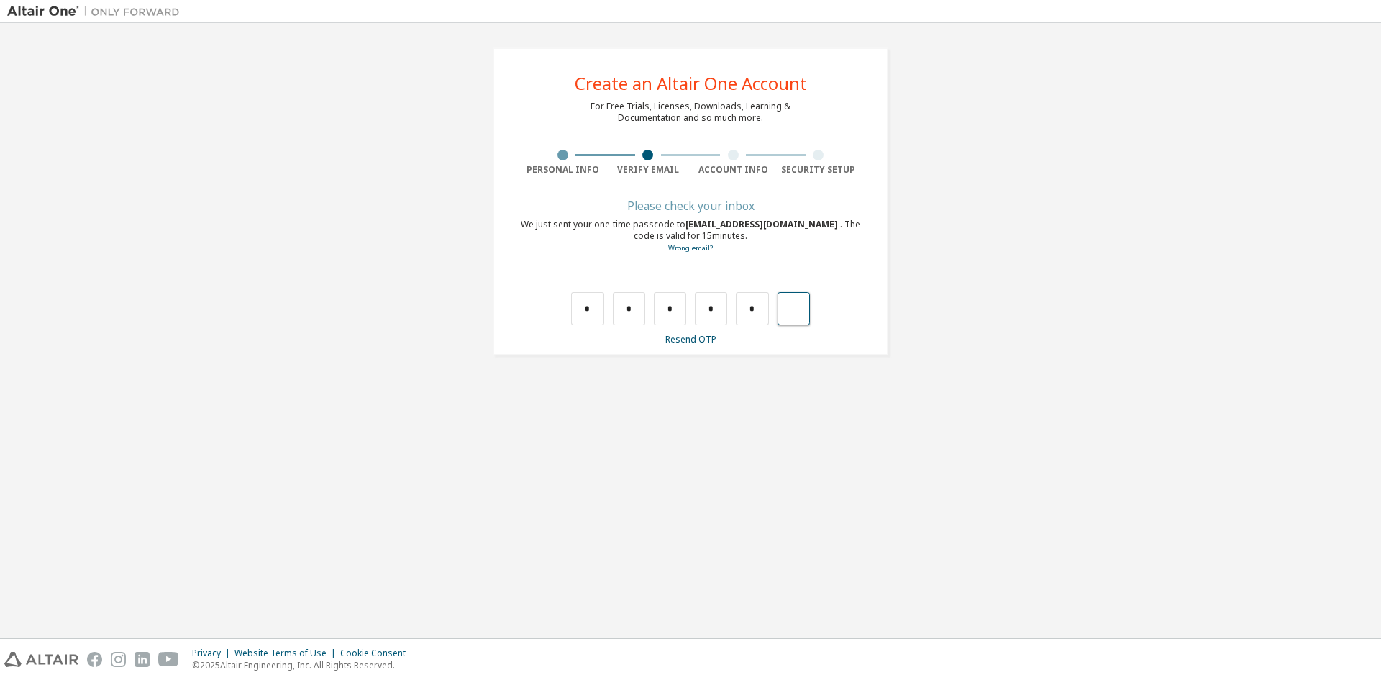
type input "*"
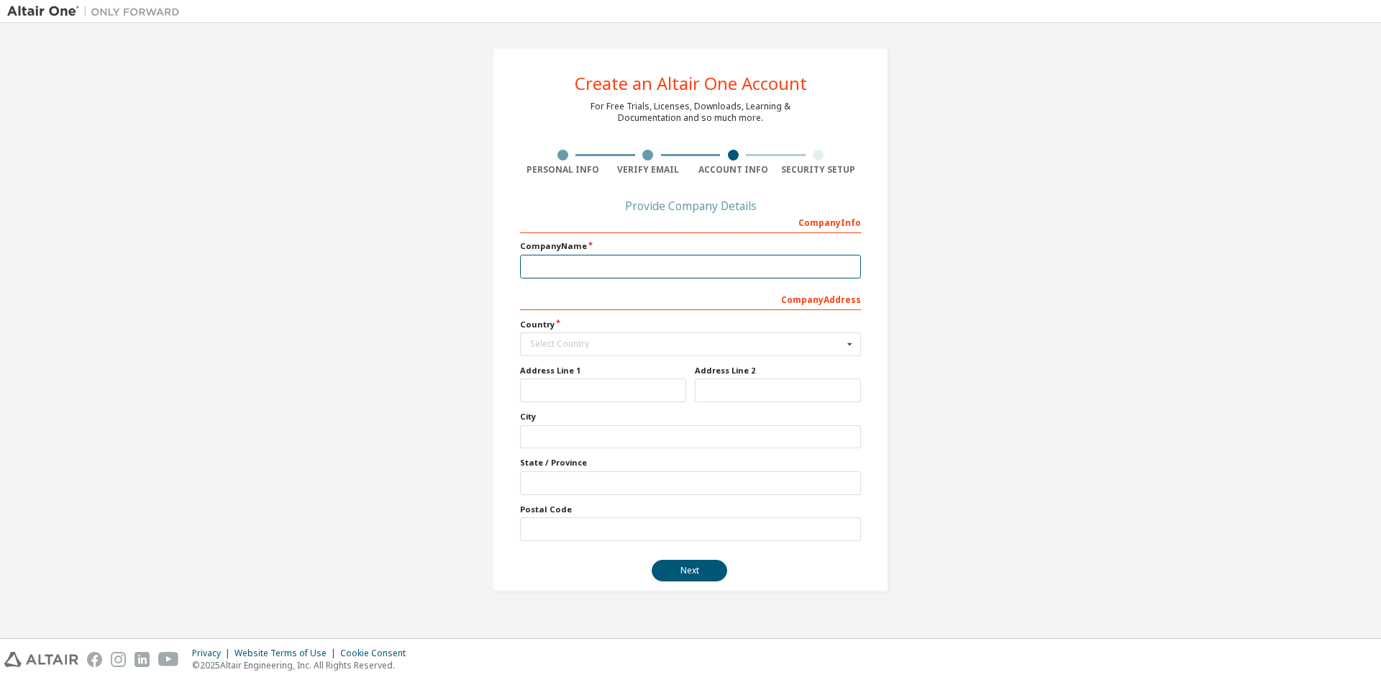
click at [670, 264] on input "text" at bounding box center [690, 267] width 341 height 24
